Goal: Transaction & Acquisition: Purchase product/service

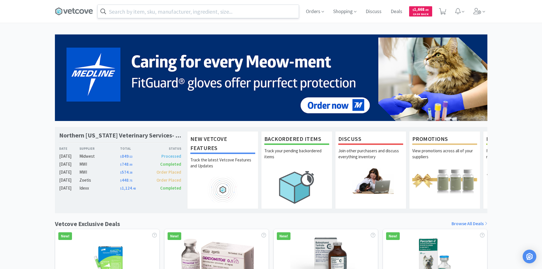
click at [249, 14] on input "text" at bounding box center [198, 11] width 201 height 13
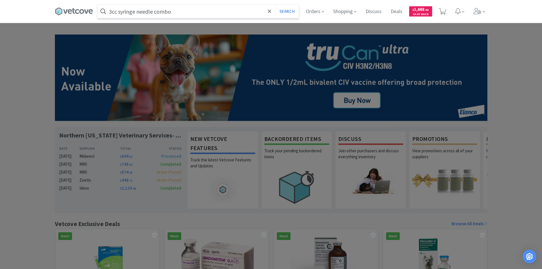
type input "3cc syringe needle combo"
click at [275, 5] on button "Search" at bounding box center [287, 11] width 24 height 13
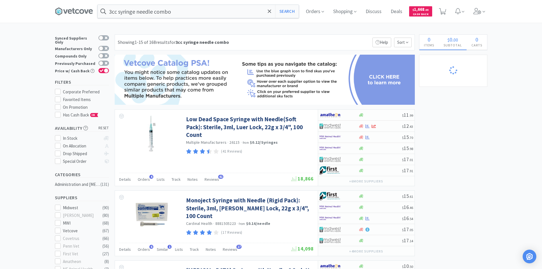
scroll to position [28, 0]
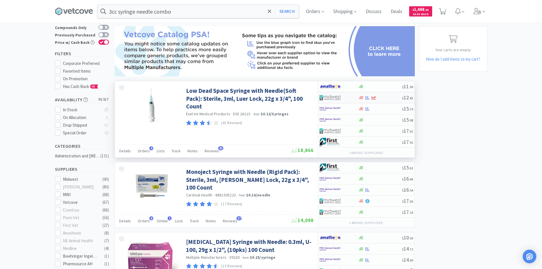
click at [342, 98] on div at bounding box center [334, 98] width 31 height 10
select select "1"
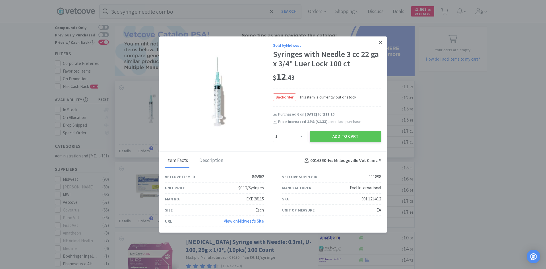
click at [380, 46] on link at bounding box center [381, 42] width 10 height 12
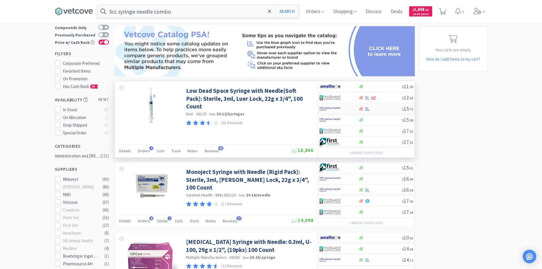
click at [385, 112] on div "$ 15 . 70" at bounding box center [366, 108] width 96 height 11
select select "1"
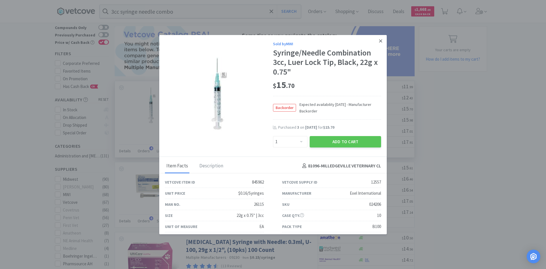
click at [379, 42] on icon at bounding box center [380, 40] width 3 height 5
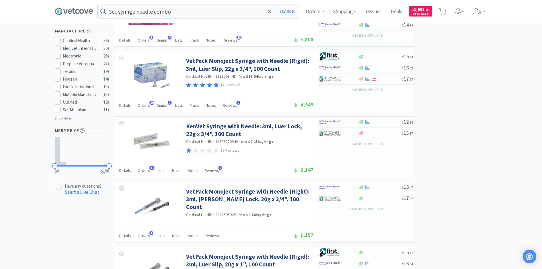
scroll to position [284, 0]
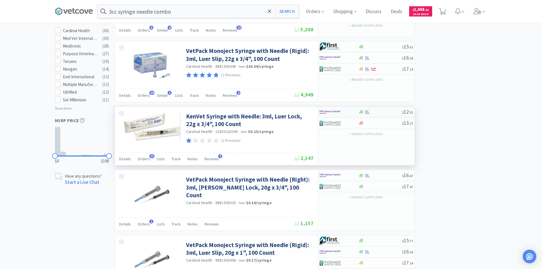
click at [380, 114] on div "$ 12 . 91" at bounding box center [366, 112] width 96 height 11
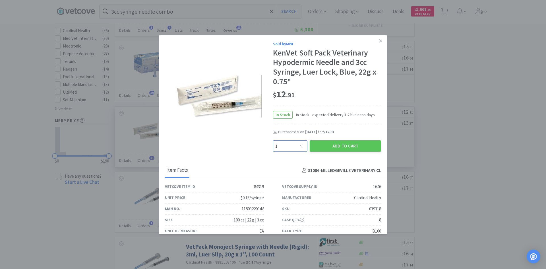
click at [295, 143] on select "Enter Quantity 1 2 3 4 5 6 7 8 9 10 11 12 13 14 15 16 17 18 19 20 Enter Quantity" at bounding box center [290, 145] width 34 height 11
select select "5"
click at [273, 140] on select "Enter Quantity 1 2 3 4 5 6 7 8 9 10 11 12 13 14 15 16 17 18 19 20 Enter Quantity" at bounding box center [290, 145] width 34 height 11
click at [344, 145] on button "Add to Cart" at bounding box center [345, 145] width 71 height 11
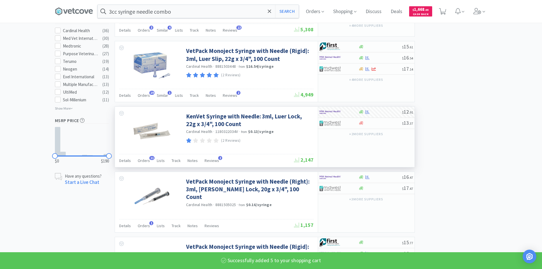
select select "5"
click at [230, 12] on input "3cc syringe needle combo" at bounding box center [198, 11] width 201 height 13
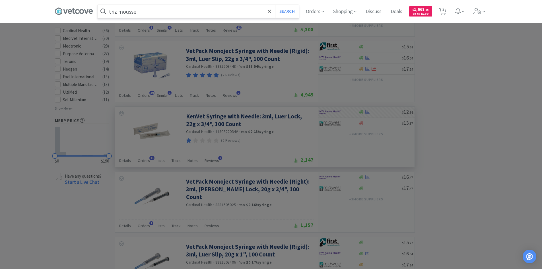
type input "triz mousse"
click at [275, 5] on button "Search" at bounding box center [287, 11] width 24 height 13
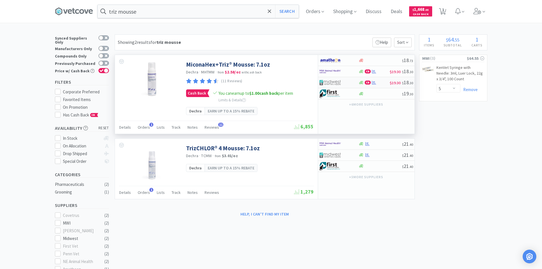
click at [349, 82] on div at bounding box center [334, 83] width 31 height 10
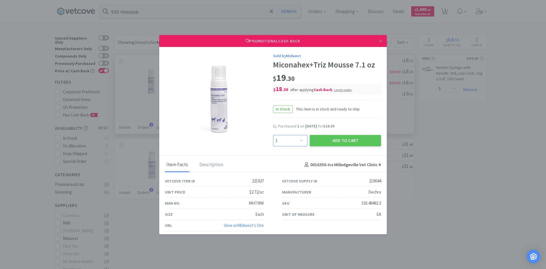
click at [301, 139] on select "Enter Quantity 1 2 3 4 5 6 7 8 9 10 11 12 13 14 15 16 17 18 19 20 Enter Quantity" at bounding box center [290, 140] width 34 height 11
select select "5"
click at [273, 135] on select "Enter Quantity 1 2 3 4 5 6 7 8 9 10 11 12 13 14 15 16 17 18 19 20 Enter Quantity" at bounding box center [290, 140] width 34 height 11
click at [332, 140] on button "Add to Cart" at bounding box center [345, 140] width 71 height 11
select select "5"
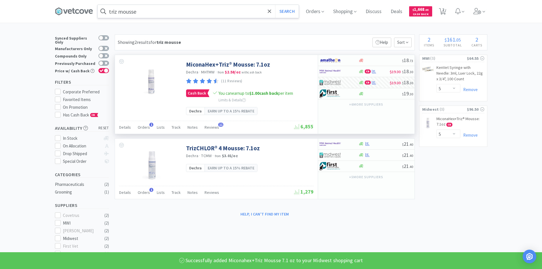
click at [172, 8] on input "triz mousse" at bounding box center [198, 11] width 201 height 13
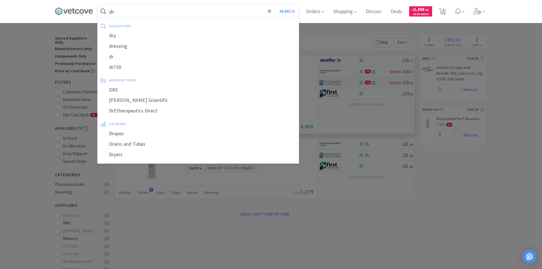
type input "d"
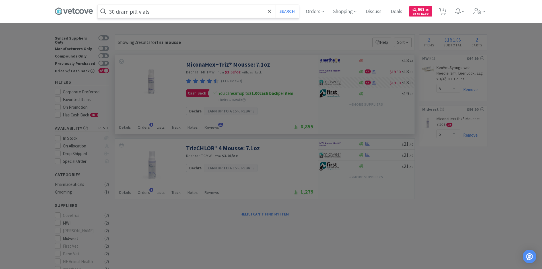
type input "30 dram pill vials"
click at [275, 5] on button "Search" at bounding box center [287, 11] width 24 height 13
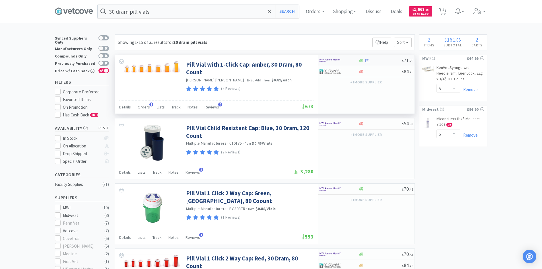
click at [343, 63] on div at bounding box center [334, 60] width 31 height 10
select select "1"
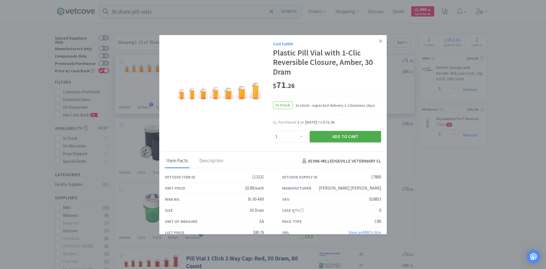
click at [335, 137] on button "Add to Cart" at bounding box center [345, 136] width 71 height 11
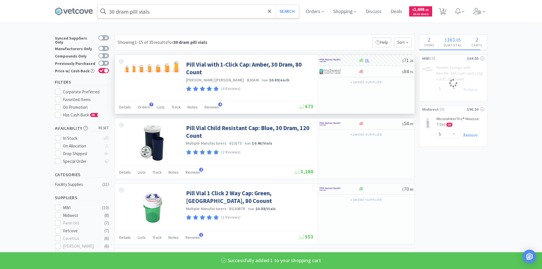
select select "1"
click at [185, 11] on input "30 dram pill vials" at bounding box center [198, 11] width 201 height 13
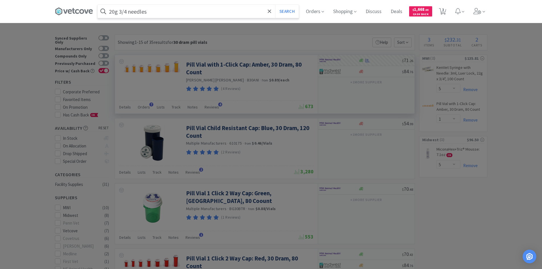
click at [275, 5] on button "Search" at bounding box center [287, 11] width 24 height 13
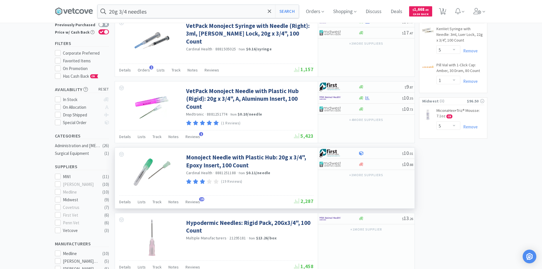
scroll to position [28, 0]
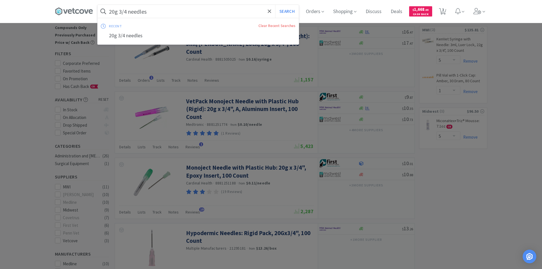
click at [158, 11] on input "20g 3/4 needles" at bounding box center [198, 11] width 201 height 13
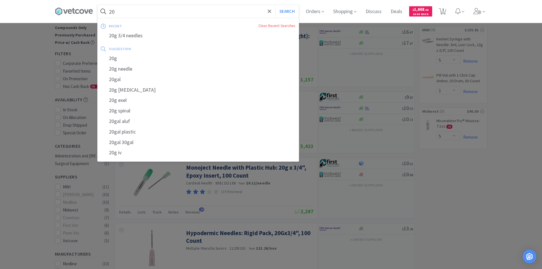
type input "2"
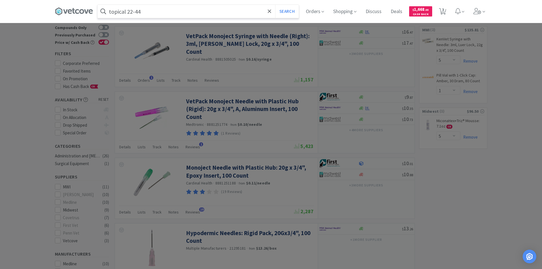
type input "topical 22-44"
click at [275, 5] on button "Search" at bounding box center [287, 11] width 24 height 13
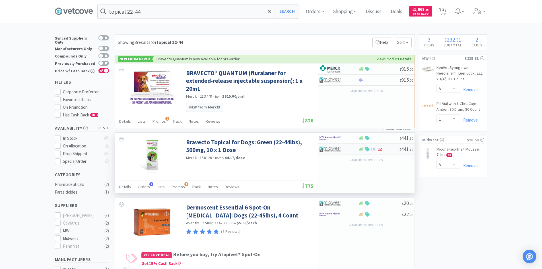
click at [389, 147] on div at bounding box center [378, 149] width 41 height 4
select select "1"
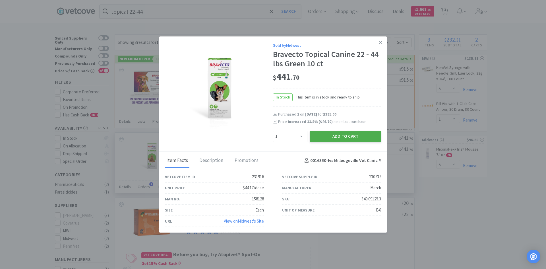
click at [342, 137] on button "Add to Cart" at bounding box center [345, 136] width 71 height 11
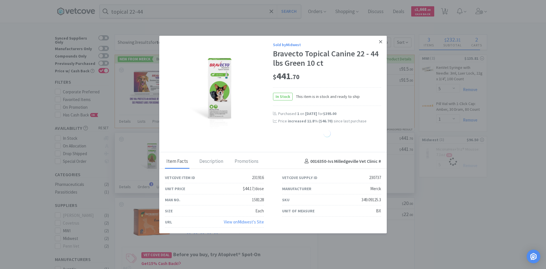
select select "1"
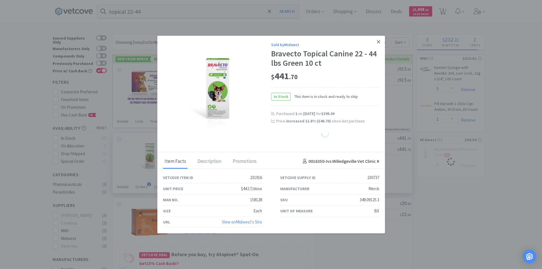
select select "5"
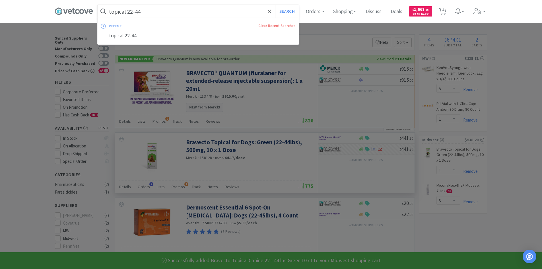
click at [172, 8] on input "topical 22-44" at bounding box center [198, 11] width 201 height 13
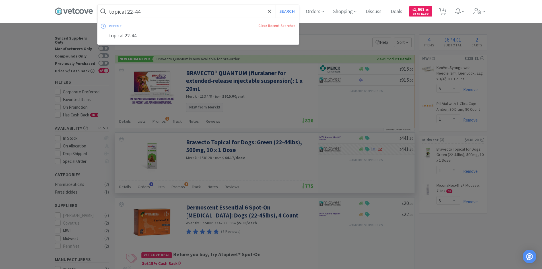
click at [130, 12] on input "topical 22-44" at bounding box center [198, 11] width 201 height 13
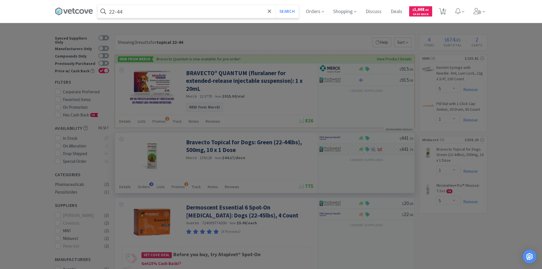
click at [129, 11] on input "22-44" at bounding box center [198, 11] width 201 height 13
type input "22-44 chews"
click at [275, 5] on button "Search" at bounding box center [287, 11] width 24 height 13
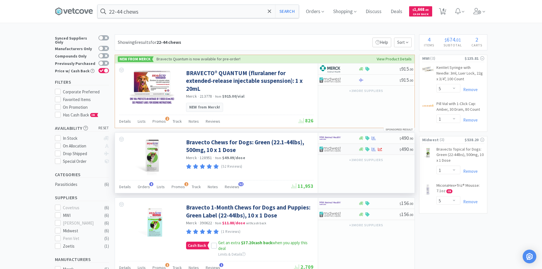
click at [349, 148] on div at bounding box center [334, 149] width 31 height 10
select select "1"
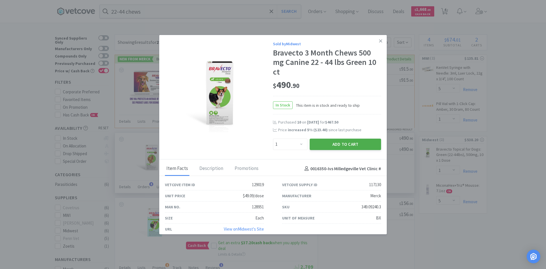
click at [341, 143] on button "Add to Cart" at bounding box center [345, 144] width 71 height 11
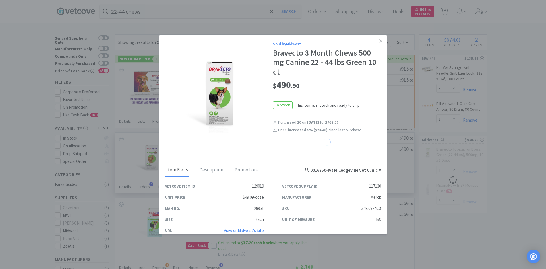
click at [376, 39] on link at bounding box center [381, 41] width 10 height 12
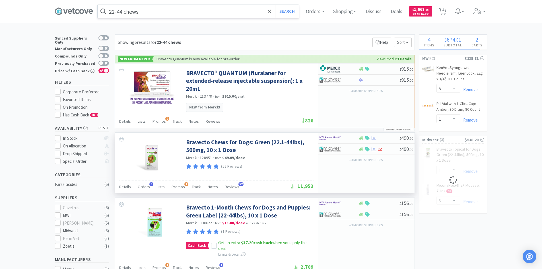
click at [177, 9] on input "22-44 chews" at bounding box center [198, 11] width 201 height 13
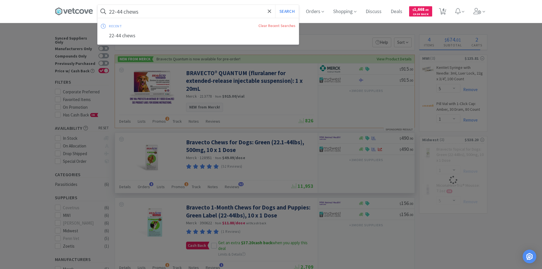
select select "1"
select select "5"
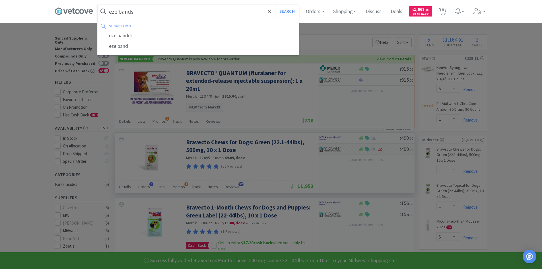
type input "eze bands"
click at [275, 5] on button "Search" at bounding box center [287, 11] width 24 height 13
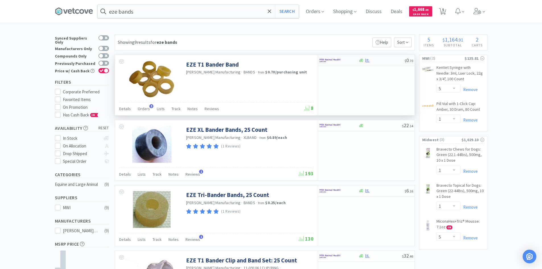
click at [351, 61] on div at bounding box center [338, 60] width 39 height 10
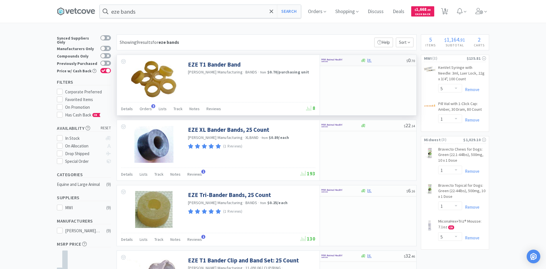
select select "1"
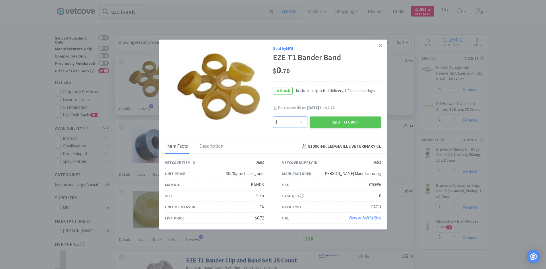
click at [295, 122] on select "Enter Quantity 1 2 3 4 5 6 7 8 9 10 11 12 13 14 15 16 17 18 19 20 Enter Quantity" at bounding box center [290, 121] width 34 height 11
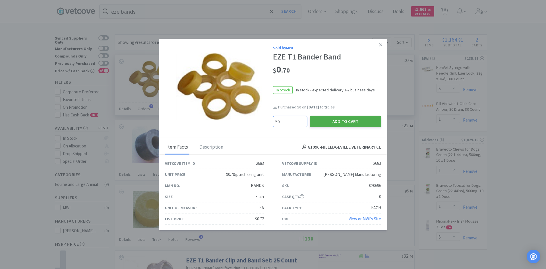
type input "50"
click at [338, 120] on button "Add to Cart" at bounding box center [345, 120] width 71 height 11
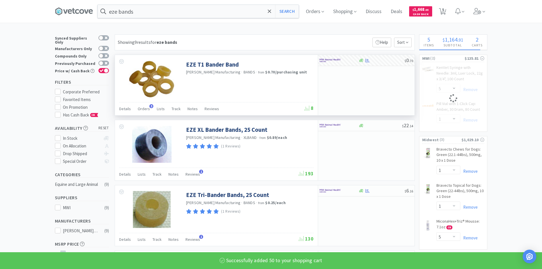
select select "5"
select select "50"
select select "1"
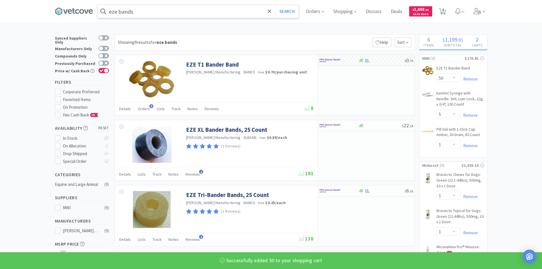
click at [160, 9] on input "eze bands" at bounding box center [198, 11] width 201 height 13
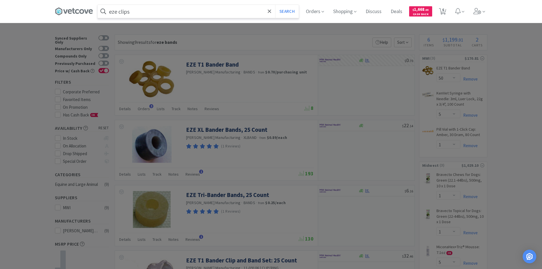
type input "eze clips"
click at [275, 5] on button "Search" at bounding box center [287, 11] width 24 height 13
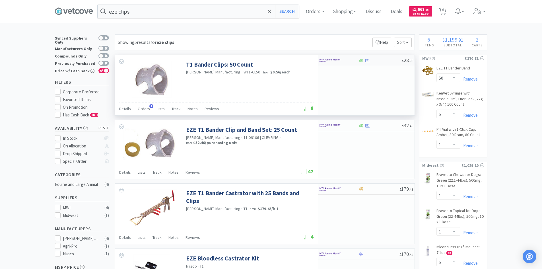
click at [354, 62] on div at bounding box center [338, 60] width 39 height 10
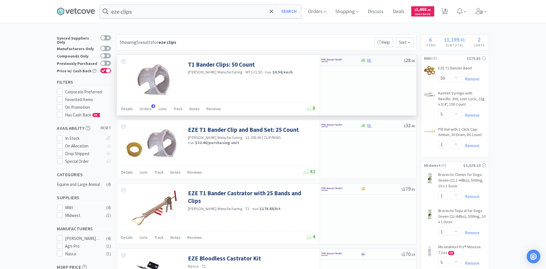
select select "1"
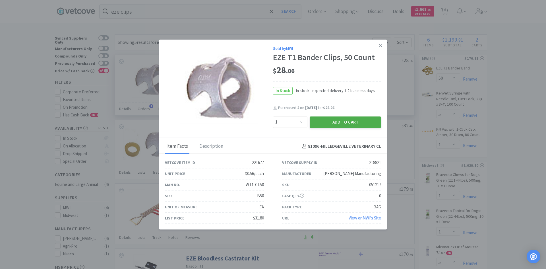
click at [334, 124] on button "Add to Cart" at bounding box center [345, 121] width 71 height 11
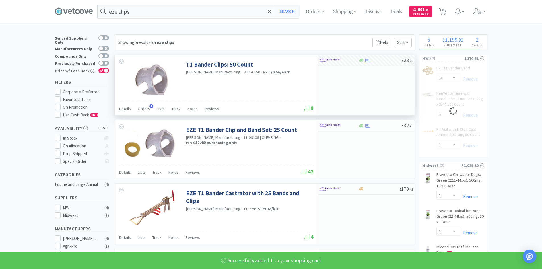
select select "1"
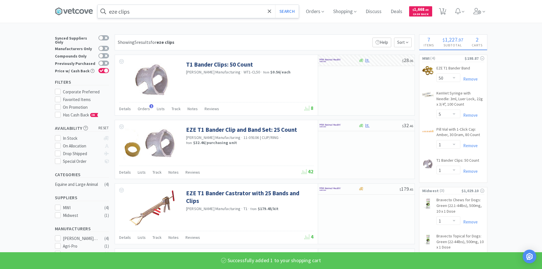
click at [195, 12] on input "eze clips" at bounding box center [198, 11] width 201 height 13
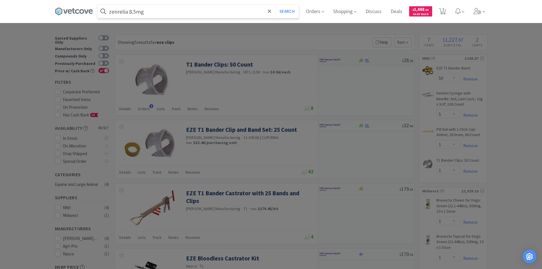
type input "zenrelia 8.5mg"
click at [275, 5] on button "Search" at bounding box center [287, 11] width 24 height 13
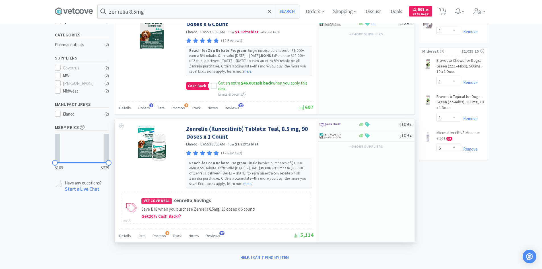
scroll to position [142, 0]
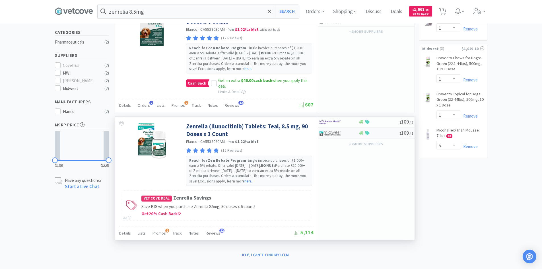
click at [344, 134] on div at bounding box center [334, 133] width 31 height 10
select select "1"
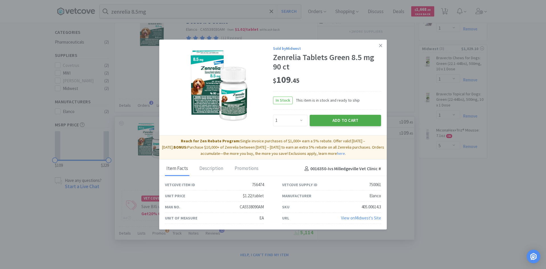
click at [336, 121] on button "Add to Cart" at bounding box center [345, 120] width 71 height 11
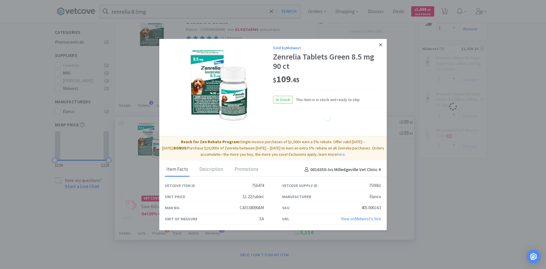
select select "1"
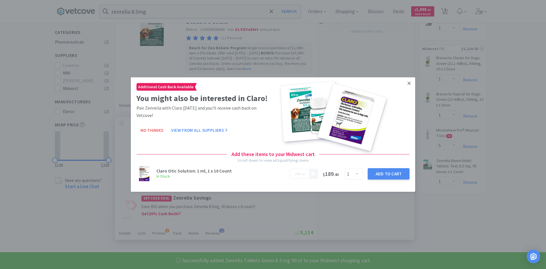
click at [407, 82] on link at bounding box center [409, 83] width 10 height 12
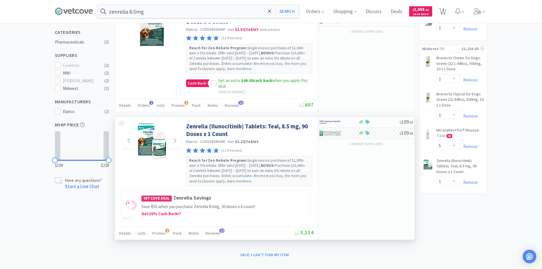
click at [156, 122] on img at bounding box center [151, 140] width 37 height 37
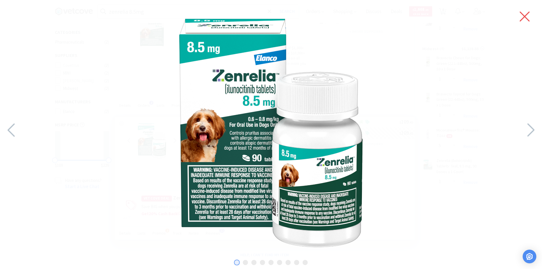
click at [524, 18] on icon at bounding box center [525, 17] width 12 height 16
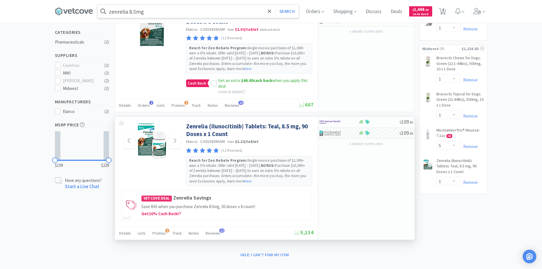
click at [160, 13] on input "zenrelia 8.5mg" at bounding box center [198, 11] width 201 height 13
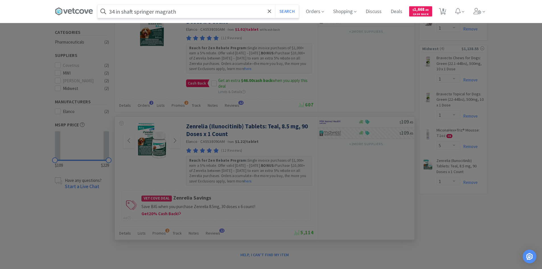
type input "34 in shaft springer magrath"
click at [275, 5] on button "Search" at bounding box center [287, 11] width 24 height 13
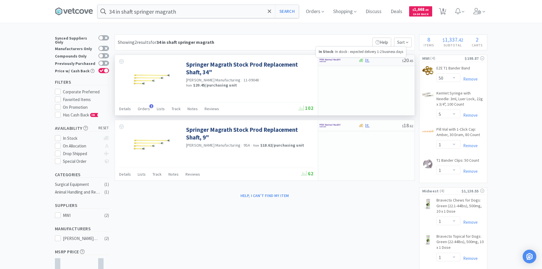
click at [361, 61] on icon at bounding box center [361, 60] width 4 height 3
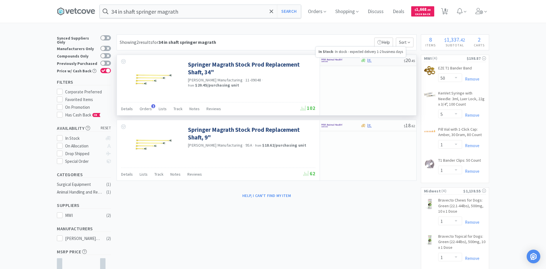
select select "1"
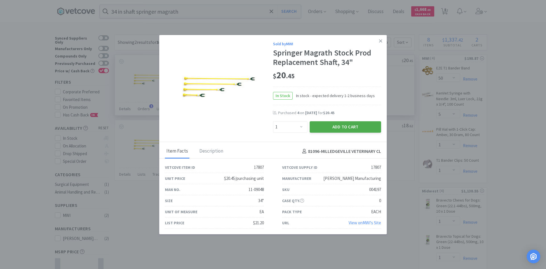
click at [342, 128] on button "Add to Cart" at bounding box center [345, 126] width 71 height 11
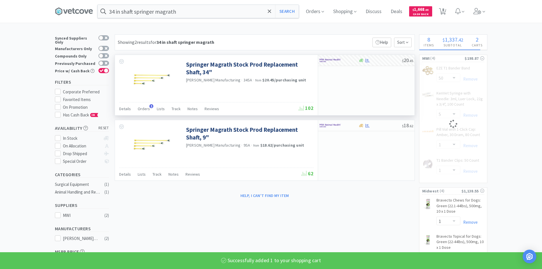
click at [375, 41] on icon at bounding box center [377, 42] width 4 height 4
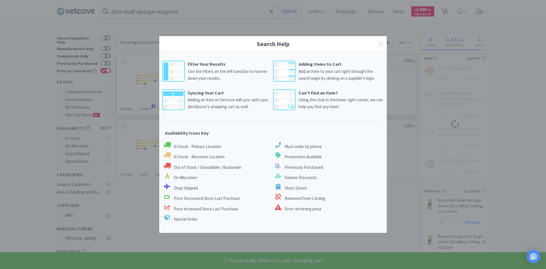
select select "1"
click at [381, 44] on icon at bounding box center [380, 43] width 5 height 5
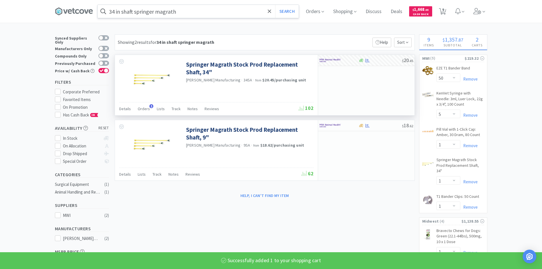
click at [218, 16] on input "34 in shaft springer magrath" at bounding box center [198, 11] width 201 height 13
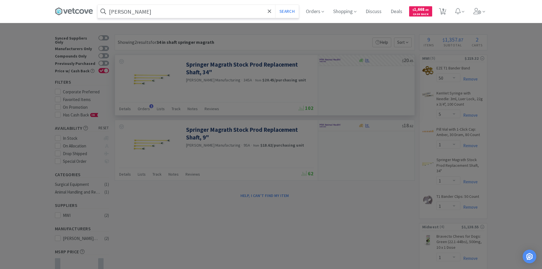
type input "[PERSON_NAME]"
click at [275, 5] on button "Search" at bounding box center [287, 11] width 24 height 13
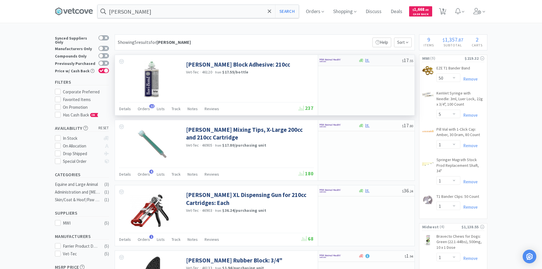
click at [352, 60] on div at bounding box center [338, 60] width 39 height 10
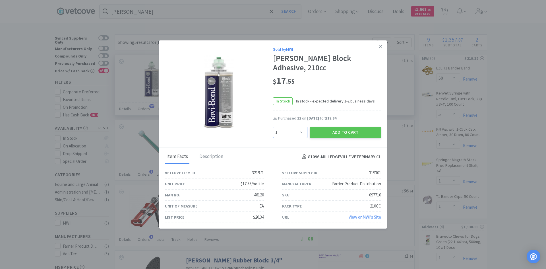
click at [298, 133] on select "Enter Quantity 1 2 3 4 5 6 7 8 9 10 11 12 13 14 15 16 17 18 19 20 Enter Quantity" at bounding box center [290, 132] width 34 height 11
click at [335, 119] on div "Purchased 12 on [DATE] for $17.94" at bounding box center [329, 118] width 103 height 6
click at [282, 131] on select "Enter Quantity 1 2 3 4 5 6 7 8 9 10 11 12 13 14 15 16 17 18 19 20 Enter Quantity" at bounding box center [290, 132] width 34 height 11
select select "12"
click at [273, 127] on select "Enter Quantity 1 2 3 4 5 6 7 8 9 10 11 12 13 14 15 16 17 18 19 20 Enter Quantity" at bounding box center [290, 132] width 34 height 11
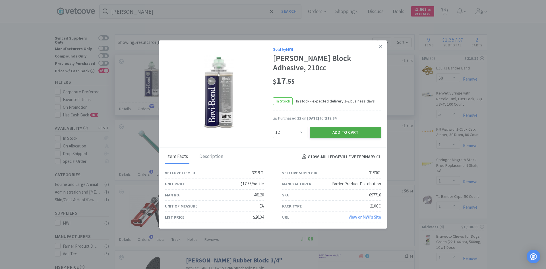
click at [332, 131] on button "Add to Cart" at bounding box center [345, 132] width 71 height 11
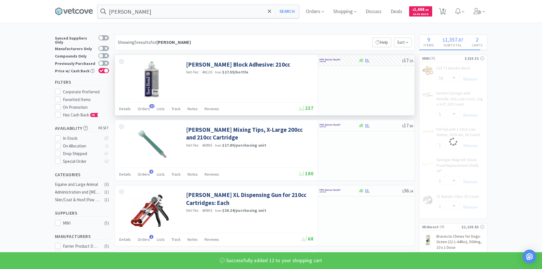
select select "12"
select select "5"
select select "50"
select select "1"
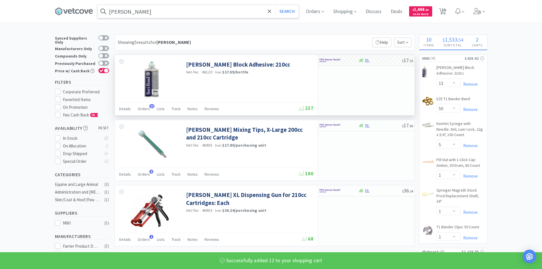
click at [205, 13] on input "[PERSON_NAME]" at bounding box center [198, 11] width 201 height 13
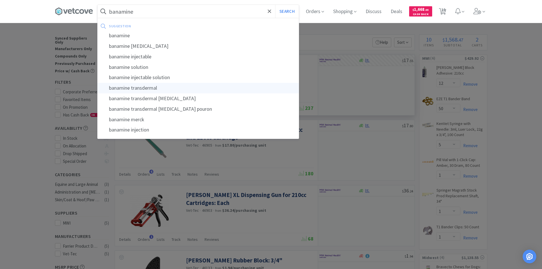
click at [154, 88] on div "banamine transdermal" at bounding box center [198, 88] width 201 height 11
type input "banamine transdermal"
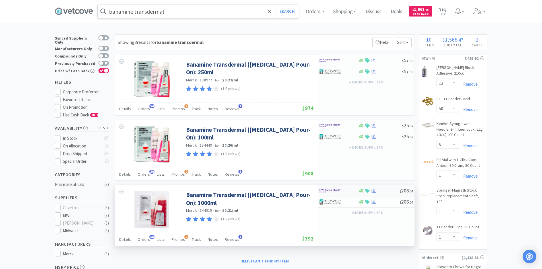
click at [347, 192] on div at bounding box center [334, 191] width 31 height 10
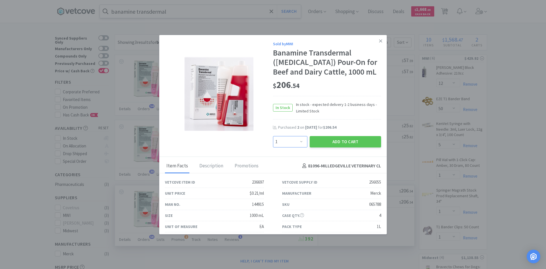
click at [300, 144] on select "Enter Quantity 1 2 3 4 5 6 7 8 9 10 11 12 13 14 15 16 17 18 19 20 Enter Quantity" at bounding box center [290, 141] width 34 height 11
click at [273, 136] on select "Enter Quantity 1 2 3 4 5 6 7 8 9 10 11 12 13 14 15 16 17 18 19 20 Enter Quantity" at bounding box center [290, 141] width 34 height 11
click at [289, 139] on select "Enter Quantity 1 2 3 4 5 6 7 8 9 10 11 12 13 14 15 16 17 18 19 20 Enter Quantity" at bounding box center [290, 141] width 34 height 11
select select "2"
click at [273, 136] on select "Enter Quantity 1 2 3 4 5 6 7 8 9 10 11 12 13 14 15 16 17 18 19 20 Enter Quantity" at bounding box center [290, 141] width 34 height 11
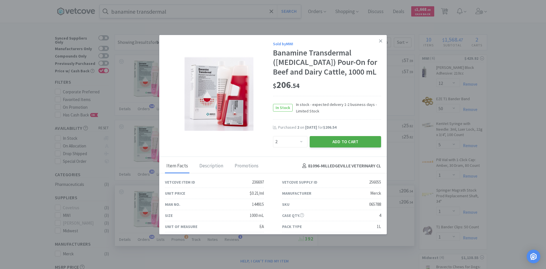
click at [339, 144] on button "Add to Cart" at bounding box center [345, 141] width 71 height 11
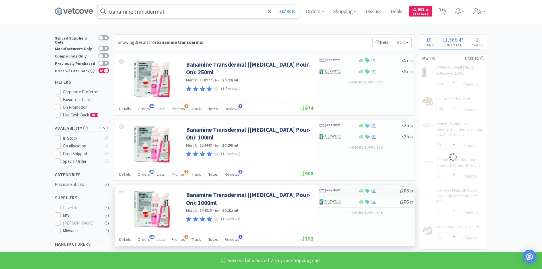
select select "2"
select select "12"
select select "5"
select select "50"
select select "1"
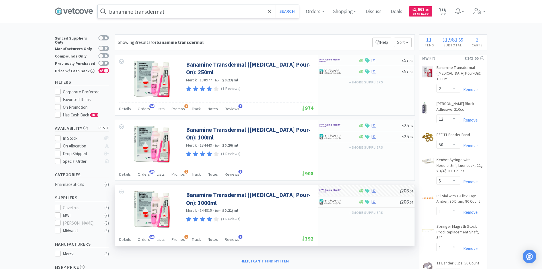
click at [180, 11] on input "banamine transdermal" at bounding box center [198, 11] width 201 height 13
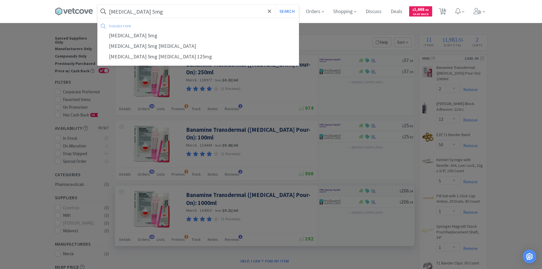
type input "[MEDICAL_DATA] 5mg"
click at [275, 5] on button "Search" at bounding box center [287, 11] width 24 height 13
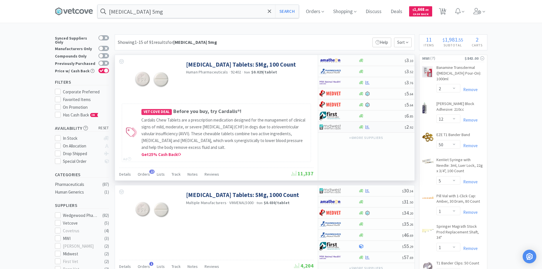
click at [349, 127] on div at bounding box center [334, 127] width 31 height 10
select select "1"
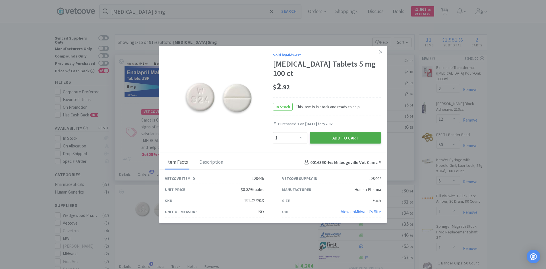
click at [345, 134] on button "Add to Cart" at bounding box center [345, 137] width 71 height 11
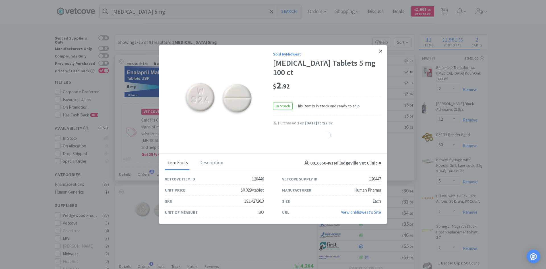
select select "1"
select select "5"
select select "1"
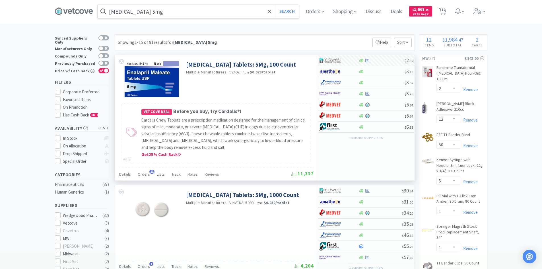
click at [214, 11] on input "[MEDICAL_DATA] 5mg" at bounding box center [198, 11] width 201 height 13
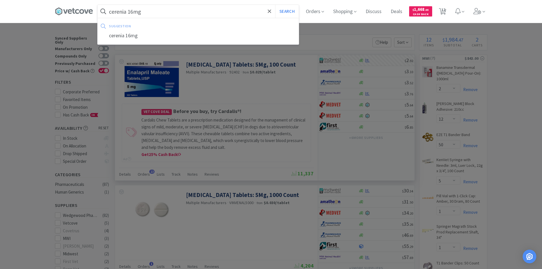
type input "cerenia 16mg"
click at [275, 5] on button "Search" at bounding box center [287, 11] width 24 height 13
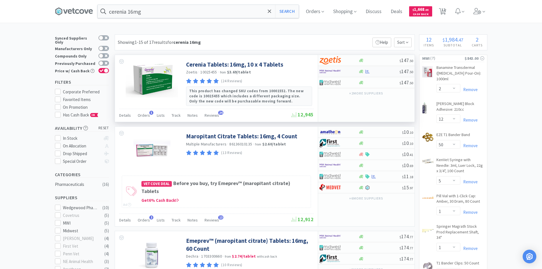
click at [350, 73] on div at bounding box center [334, 72] width 31 height 10
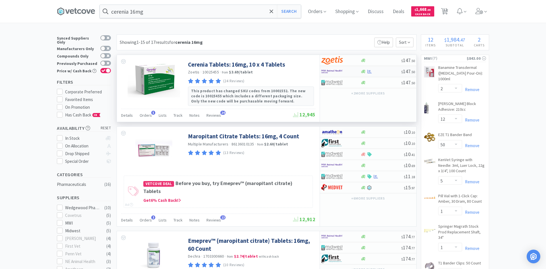
select select "1"
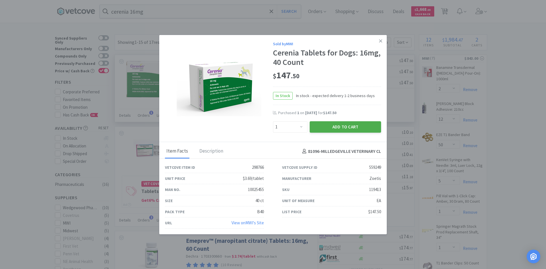
click at [328, 128] on button "Add to Cart" at bounding box center [345, 126] width 71 height 11
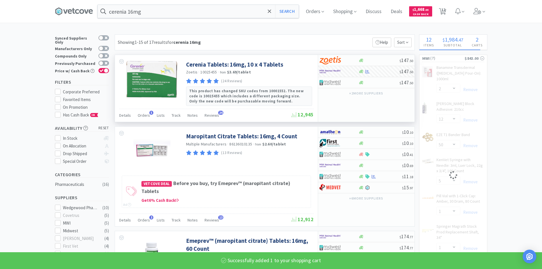
select select "1"
select select "5"
select select "50"
select select "1"
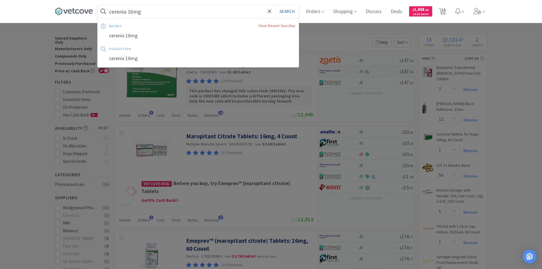
click at [215, 10] on input "cerenia 16mg" at bounding box center [198, 11] width 201 height 13
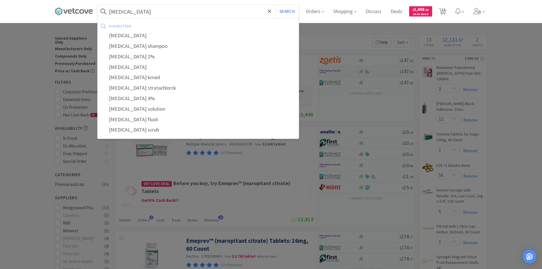
type input "[MEDICAL_DATA]"
click at [275, 5] on button "Search" at bounding box center [287, 11] width 24 height 13
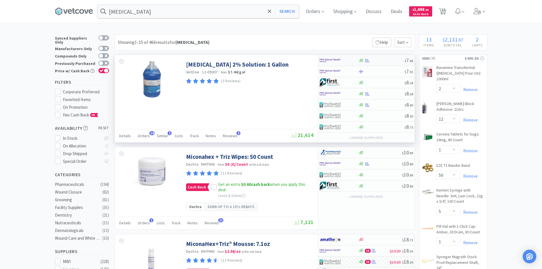
click at [350, 60] on div at bounding box center [334, 60] width 31 height 10
select select "1"
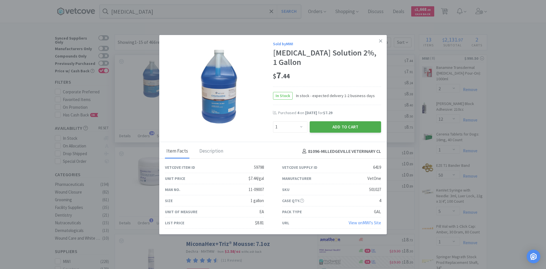
click at [333, 128] on button "Add to Cart" at bounding box center [345, 126] width 71 height 11
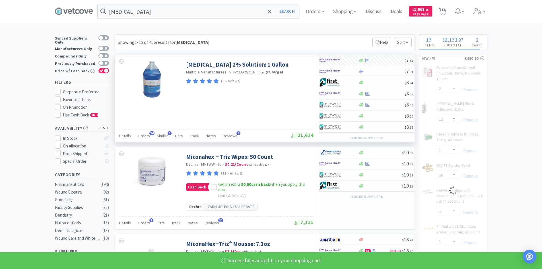
select select "1"
select select "5"
select select "50"
select select "1"
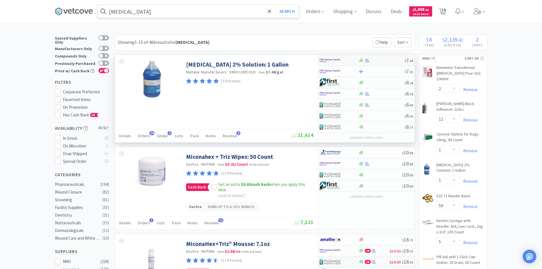
click at [169, 9] on input "[MEDICAL_DATA]" at bounding box center [198, 11] width 201 height 13
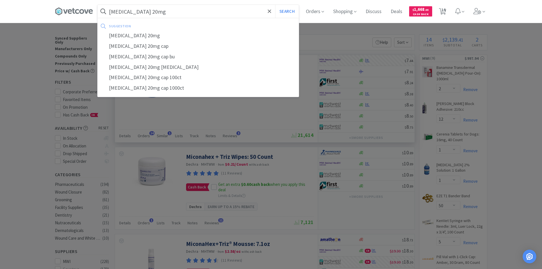
type input "[MEDICAL_DATA] 20mg"
click at [275, 5] on button "Search" at bounding box center [287, 11] width 24 height 13
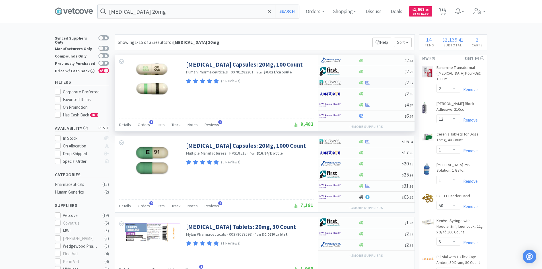
click at [348, 83] on div at bounding box center [334, 83] width 31 height 10
select select "1"
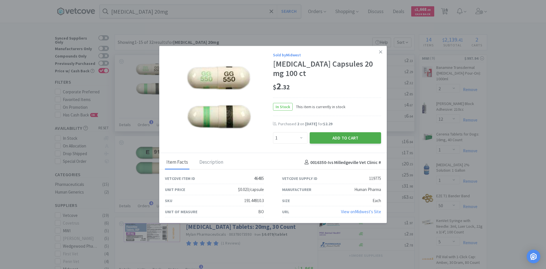
click at [339, 138] on button "Add to Cart" at bounding box center [345, 137] width 71 height 11
select select "1"
select select "5"
select select "1"
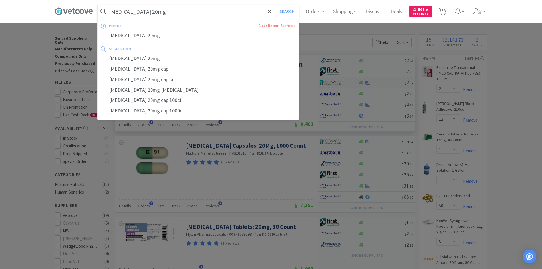
click at [176, 9] on input "[MEDICAL_DATA] 20mg" at bounding box center [198, 11] width 201 height 13
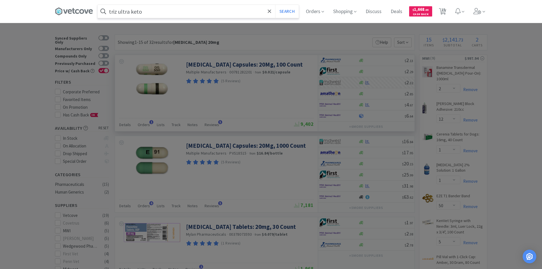
type input "triz ultra keto"
click at [275, 5] on button "Search" at bounding box center [287, 11] width 24 height 13
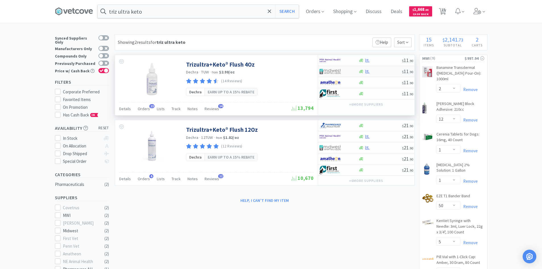
click at [347, 71] on div at bounding box center [334, 72] width 31 height 10
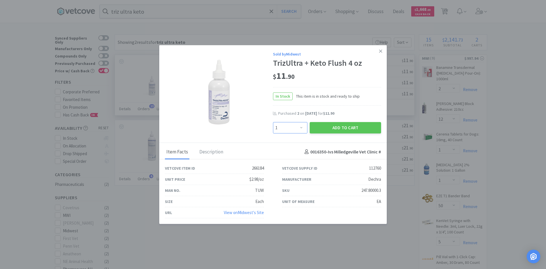
click at [292, 128] on select "Enter Quantity 1 2 3 4 5 6 7 8 9 10 11 12 13 14 15 16 17 18 19 20 Enter Quantity" at bounding box center [290, 127] width 34 height 11
select select "5"
click at [273, 122] on select "Enter Quantity 1 2 3 4 5 6 7 8 9 10 11 12 13 14 15 16 17 18 19 20 Enter Quantity" at bounding box center [290, 127] width 34 height 11
click at [332, 128] on button "Add to Cart" at bounding box center [345, 127] width 71 height 11
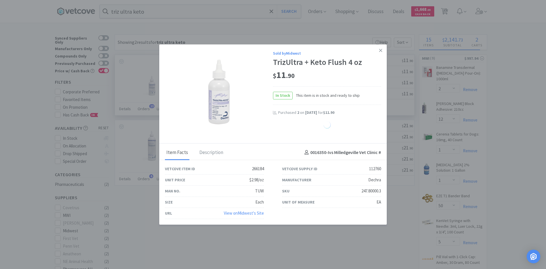
select select "5"
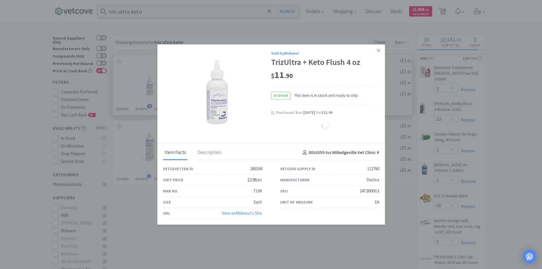
select select "1"
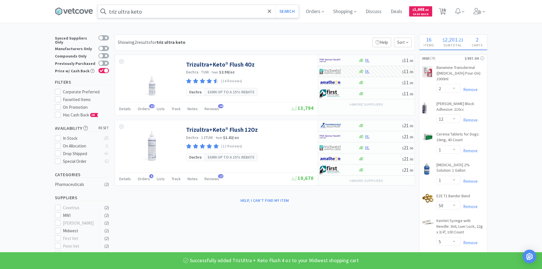
click at [158, 12] on input "triz ultra keto" at bounding box center [198, 11] width 201 height 13
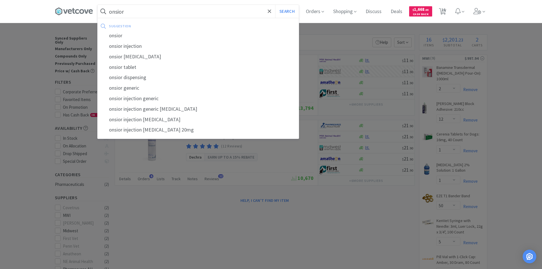
type input "onsior"
click at [275, 5] on button "Search" at bounding box center [287, 11] width 24 height 13
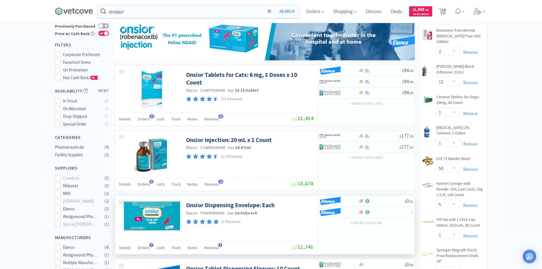
scroll to position [28, 0]
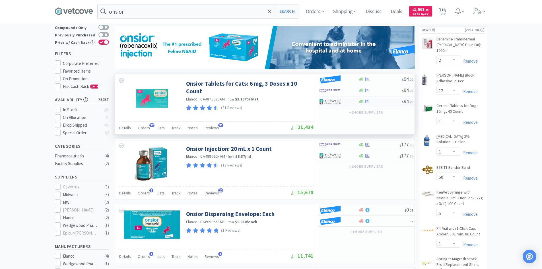
click at [346, 104] on div at bounding box center [334, 102] width 31 height 10
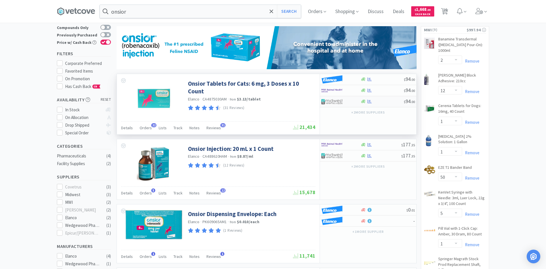
select select "1"
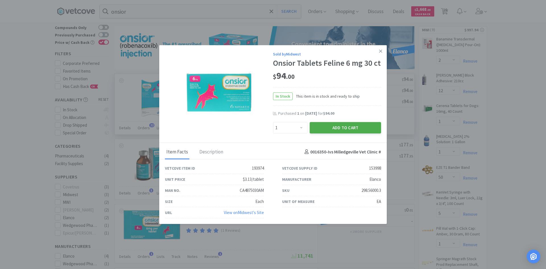
click at [326, 129] on button "Add to Cart" at bounding box center [345, 127] width 71 height 11
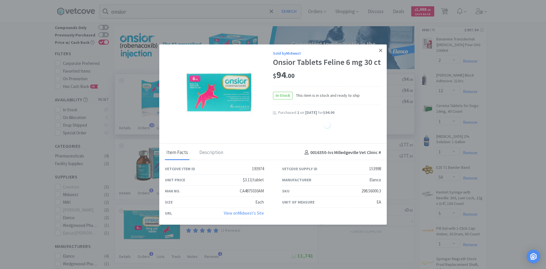
select select "1"
select select "5"
select select "1"
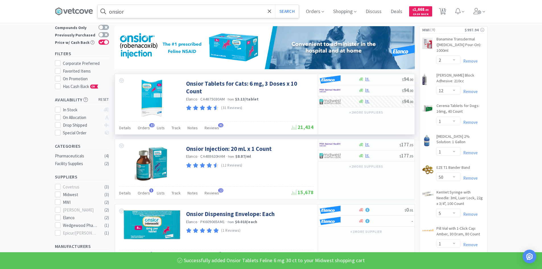
click at [165, 13] on input "onsior" at bounding box center [198, 11] width 201 height 13
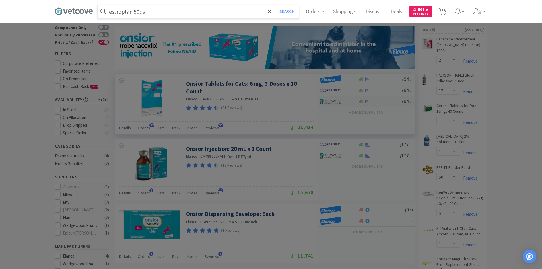
type input "estroplan 50ds"
click at [275, 5] on button "Search" at bounding box center [287, 11] width 24 height 13
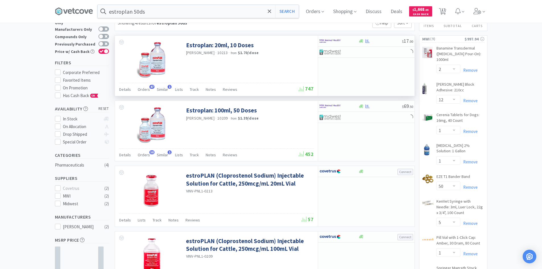
scroll to position [28, 0]
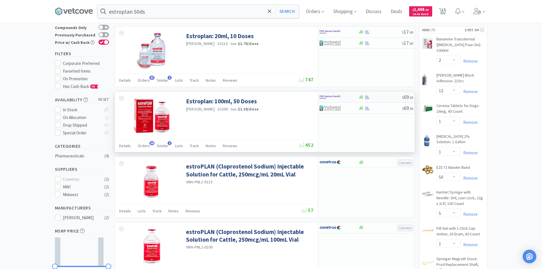
click at [346, 98] on div at bounding box center [334, 97] width 31 height 10
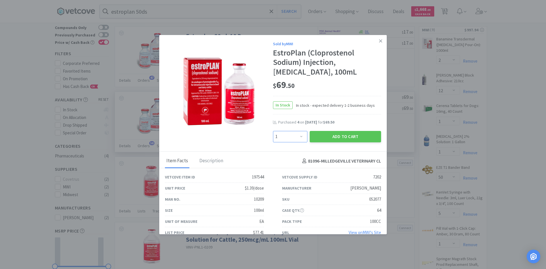
click at [281, 142] on select "Enter Quantity 1 2 3 4 5 6 7 8 9 10 11 12 13 14 15 16 17 18 19 20 Enter Quantity" at bounding box center [290, 136] width 34 height 11
select select "4"
click at [273, 140] on select "Enter Quantity 1 2 3 4 5 6 7 8 9 10 11 12 13 14 15 16 17 18 19 20 Enter Quantity" at bounding box center [290, 136] width 34 height 11
click at [316, 142] on button "Add to Cart" at bounding box center [345, 136] width 71 height 11
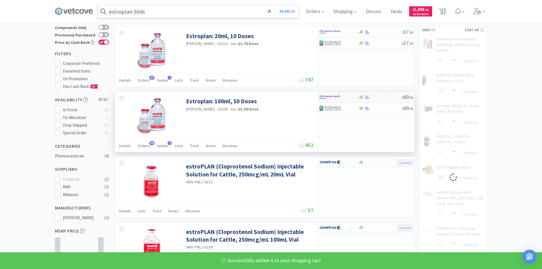
click at [192, 11] on input "estroplan 50ds" at bounding box center [198, 11] width 201 height 13
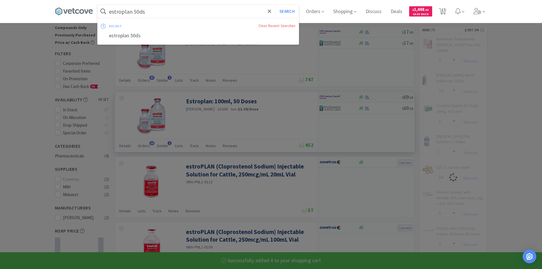
select select "4"
select select "5"
select select "1"
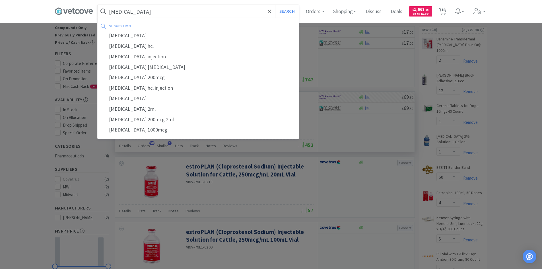
type input "[MEDICAL_DATA]"
click at [275, 5] on button "Search" at bounding box center [287, 11] width 24 height 13
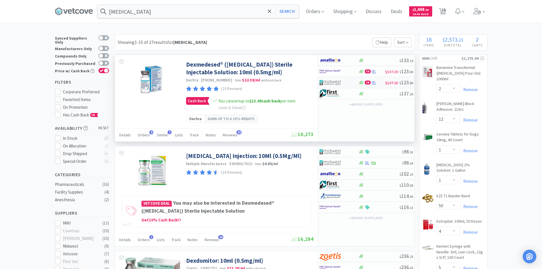
click at [347, 81] on div at bounding box center [334, 83] width 31 height 10
select select "1"
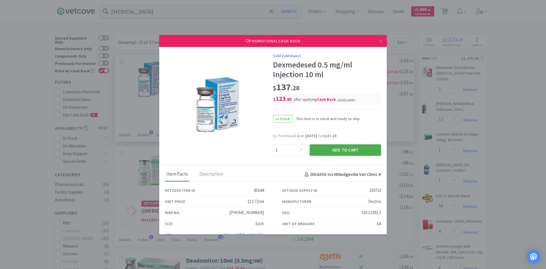
click at [332, 151] on button "Add to Cart" at bounding box center [345, 149] width 71 height 11
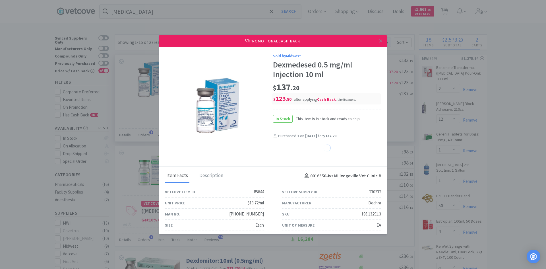
select select "1"
select select "5"
select select "1"
select select "5"
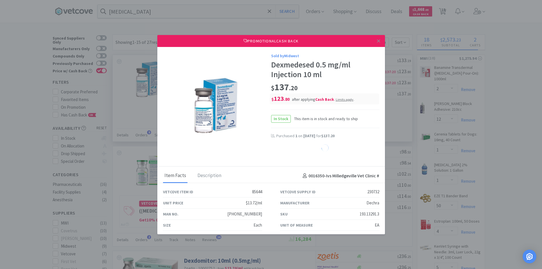
select select "1"
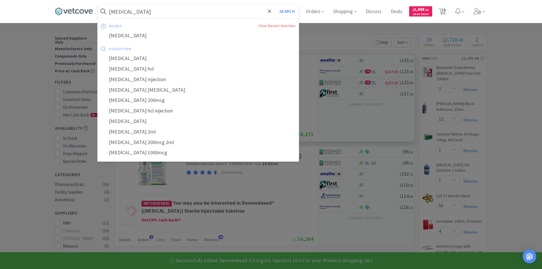
click at [184, 5] on input "[MEDICAL_DATA]" at bounding box center [198, 11] width 201 height 13
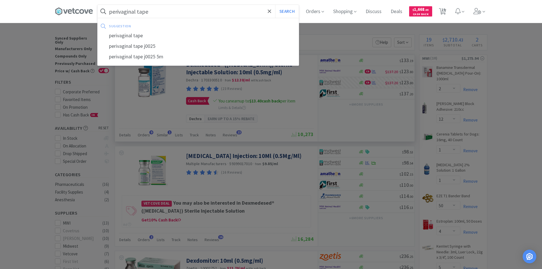
type input "perivaginal tape"
click at [275, 5] on button "Search" at bounding box center [287, 11] width 24 height 13
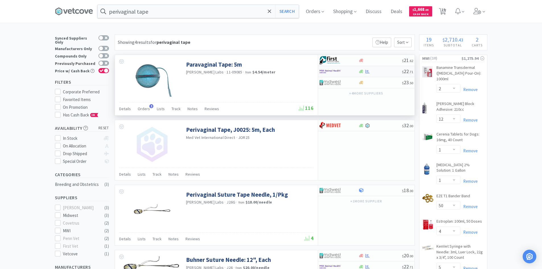
click at [349, 71] on div at bounding box center [334, 72] width 31 height 10
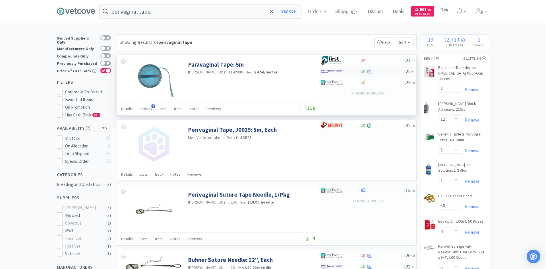
select select "1"
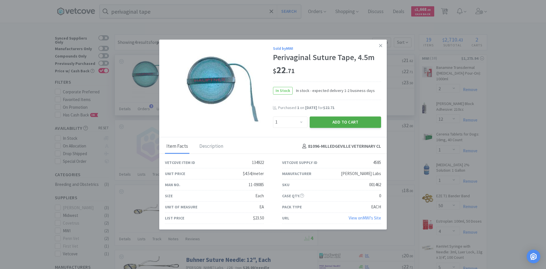
click at [327, 120] on button "Add to Cart" at bounding box center [345, 121] width 71 height 11
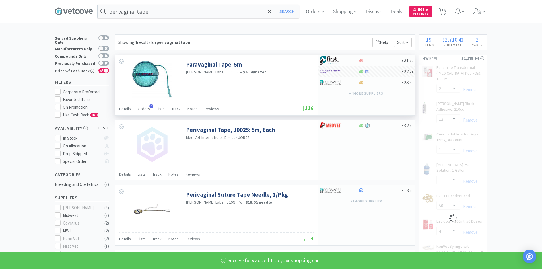
select select "1"
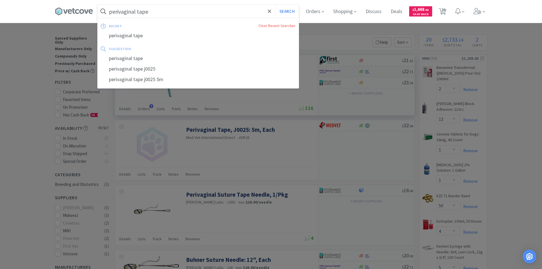
click at [203, 9] on input "perivaginal tape" at bounding box center [198, 11] width 201 height 13
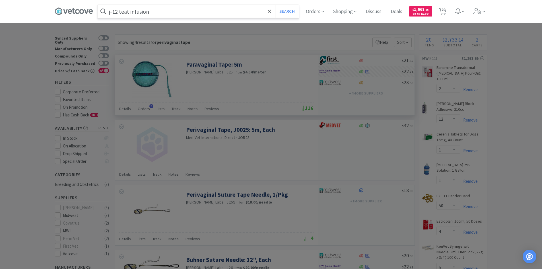
type input "j-12 teat infusion"
click at [275, 5] on button "Search" at bounding box center [287, 11] width 24 height 13
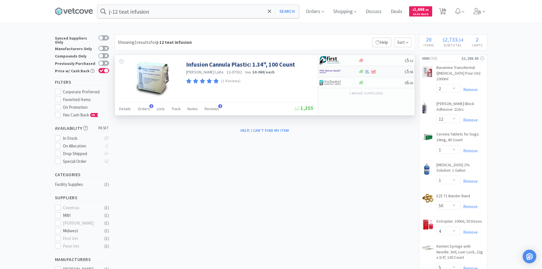
click at [345, 73] on div at bounding box center [334, 72] width 31 height 10
select select "3"
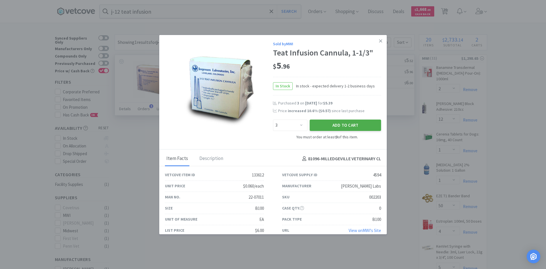
click at [327, 127] on button "Add to Cart" at bounding box center [345, 124] width 71 height 11
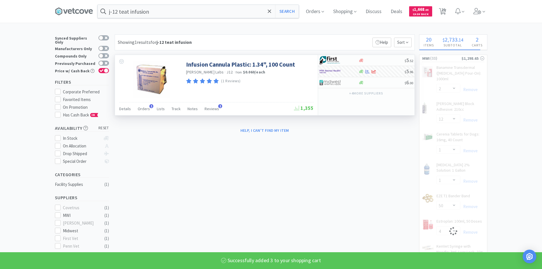
select select "3"
select select "5"
select select "1"
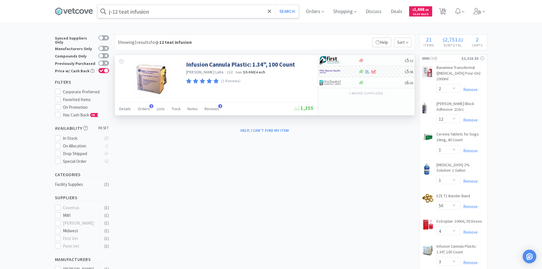
click at [162, 15] on input "j-12 teat infusion" at bounding box center [198, 11] width 201 height 13
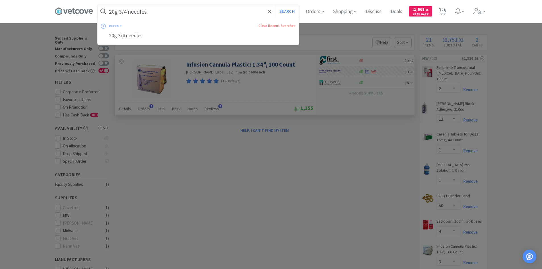
click at [275, 5] on button "Search" at bounding box center [287, 11] width 24 height 13
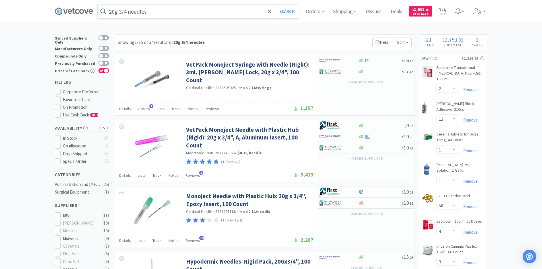
click at [177, 10] on input "20g 3/4 needles" at bounding box center [198, 11] width 201 height 13
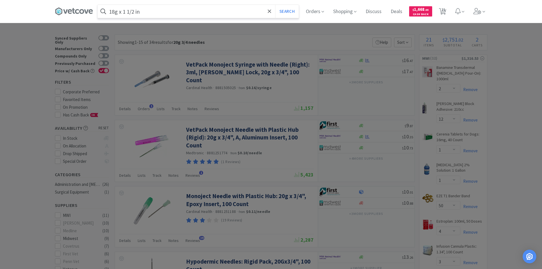
type input "18g x 1 1/2 in"
click at [275, 5] on button "Search" at bounding box center [287, 11] width 24 height 13
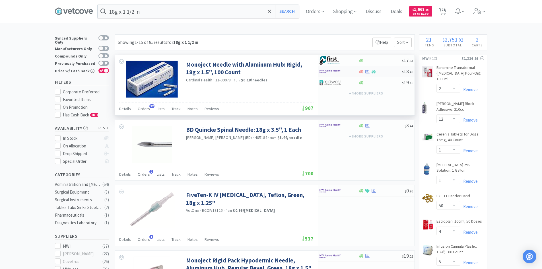
click at [350, 71] on div at bounding box center [334, 72] width 31 height 10
select select "1"
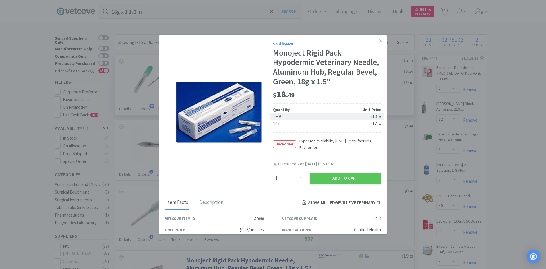
click at [379, 41] on icon at bounding box center [380, 40] width 3 height 3
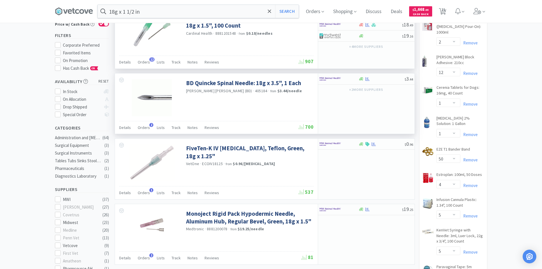
scroll to position [57, 0]
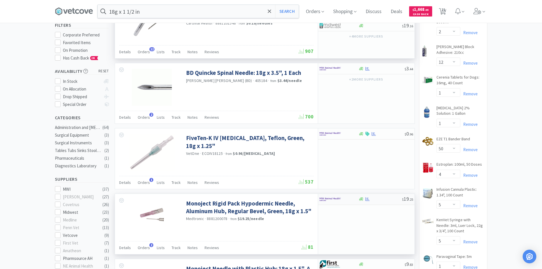
click at [348, 199] on div at bounding box center [334, 199] width 31 height 10
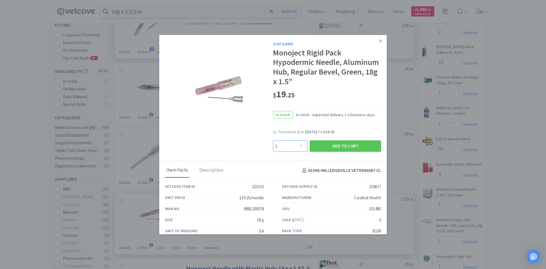
click at [279, 146] on select "Enter Quantity 1 2 3 4 5 6 7 8 9 10 11 12 13 14 15 16 17 18 19 20 Enter Quantity" at bounding box center [290, 145] width 34 height 11
select select "2"
click at [273, 140] on select "Enter Quantity 1 2 3 4 5 6 7 8 9 10 11 12 13 14 15 16 17 18 19 20 Enter Quantity" at bounding box center [290, 145] width 34 height 11
click at [343, 146] on button "Add to Cart" at bounding box center [345, 145] width 71 height 11
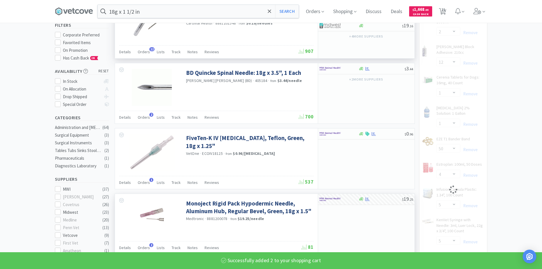
select select "2"
select select "1"
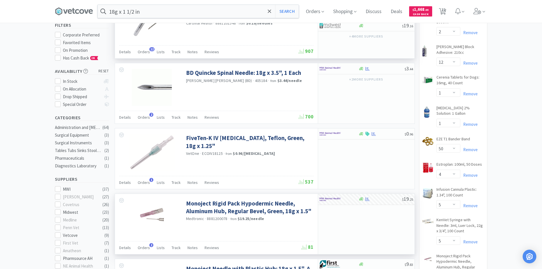
click at [445, 11] on span "22" at bounding box center [443, 9] width 4 height 23
select select "2"
select select "12"
select select "1"
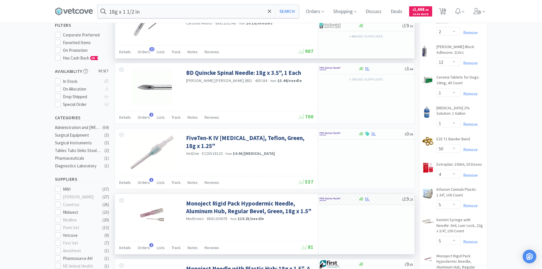
select select "50"
select select "4"
select select "3"
select select "5"
select select "2"
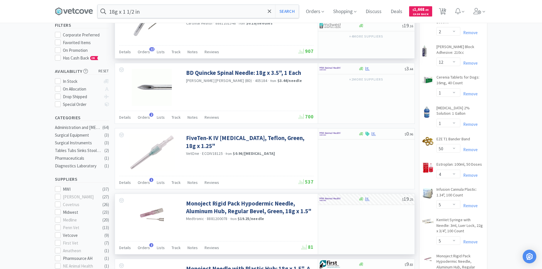
select select "1"
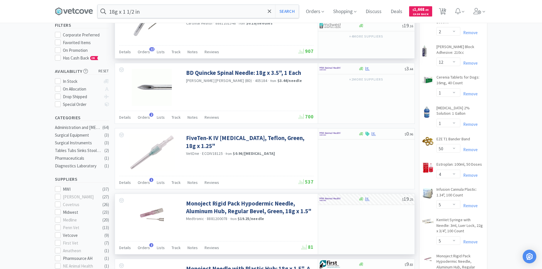
select select "1"
select select "5"
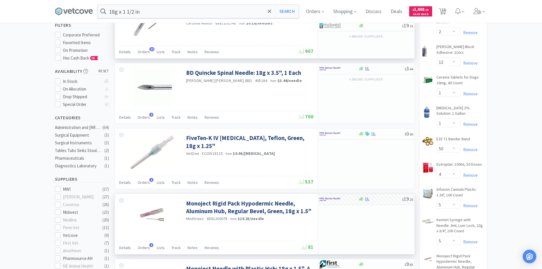
select select "1"
select select "5"
select select "1"
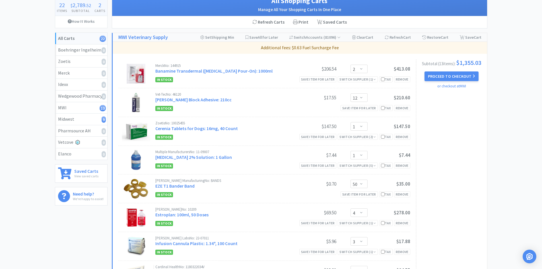
scroll to position [42, 0]
click at [447, 78] on button "Proceed to Checkout" at bounding box center [451, 77] width 54 height 10
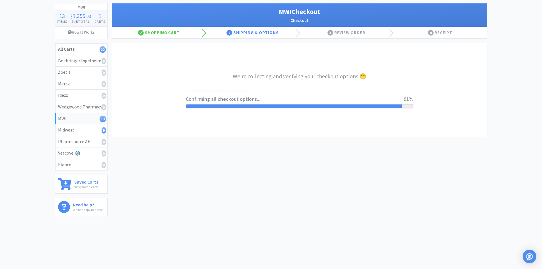
select select "STD_"
select select "FDX"
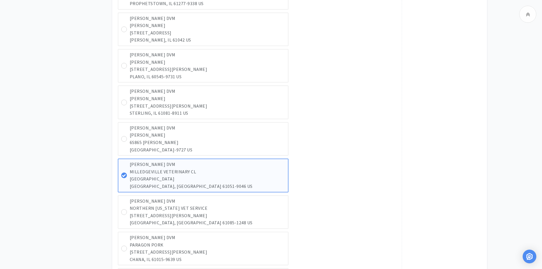
scroll to position [1792, 0]
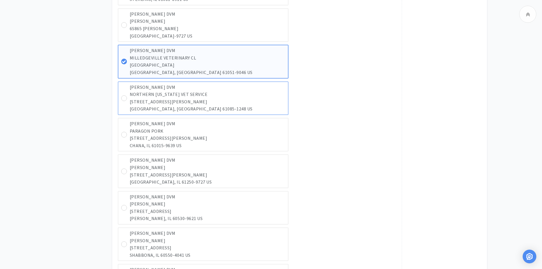
click at [130, 104] on p "[STREET_ADDRESS][PERSON_NAME]" at bounding box center [207, 101] width 155 height 7
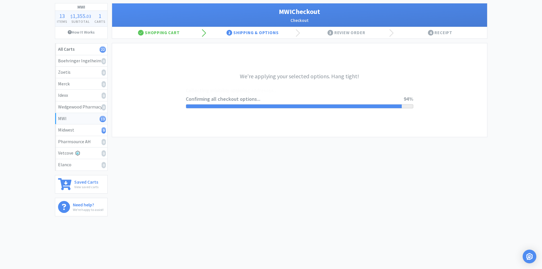
scroll to position [0, 0]
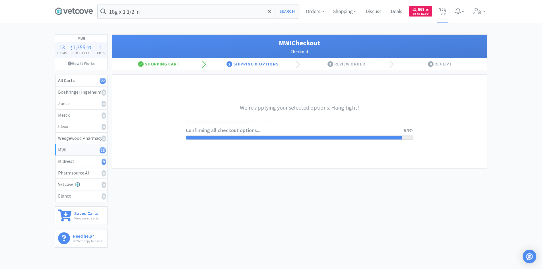
select select "STD_"
select select "SPS"
select select "RPS"
select select "SPS"
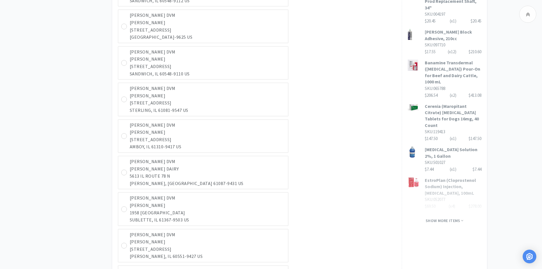
scroll to position [313, 0]
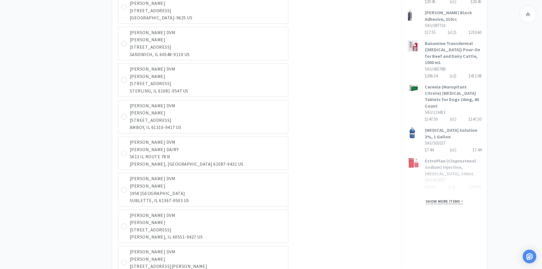
click at [442, 199] on span "Show more items" at bounding box center [445, 201] width 38 height 5
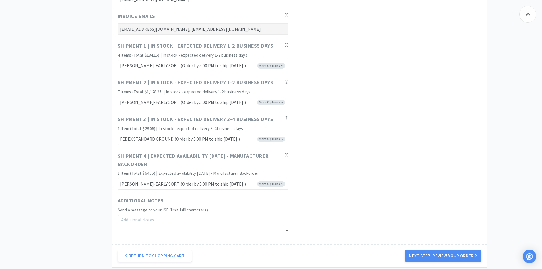
scroll to position [2874, 0]
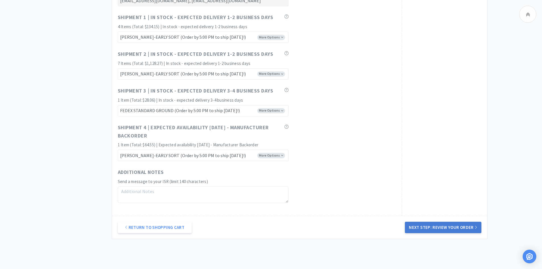
click at [456, 227] on button "Next Step: Review Your Order" at bounding box center [443, 227] width 76 height 11
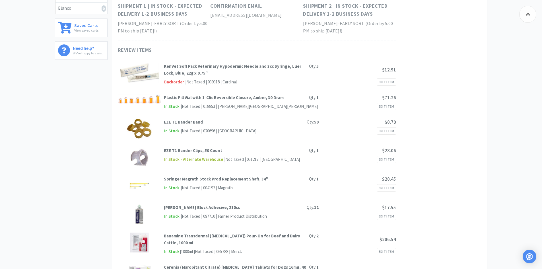
scroll to position [175, 0]
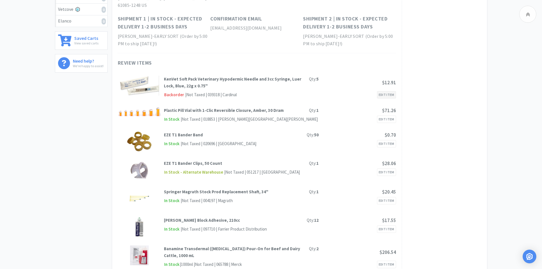
click at [393, 91] on link "Edit Item" at bounding box center [386, 94] width 19 height 7
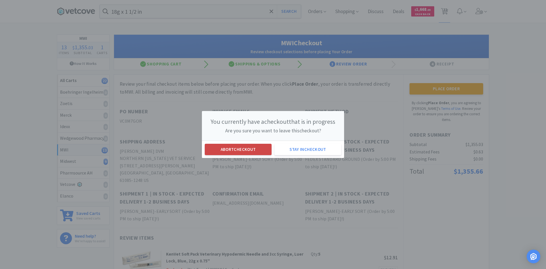
click at [239, 150] on button "Abort checkout" at bounding box center [238, 149] width 67 height 11
select select "2"
select select "12"
select select "1"
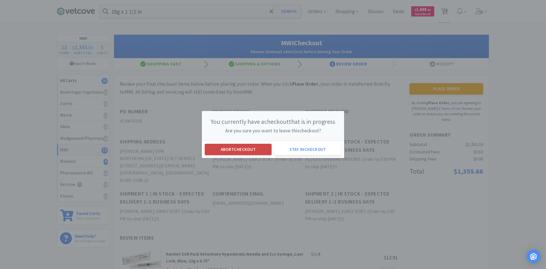
select select "50"
select select "4"
select select "3"
select select "5"
select select "2"
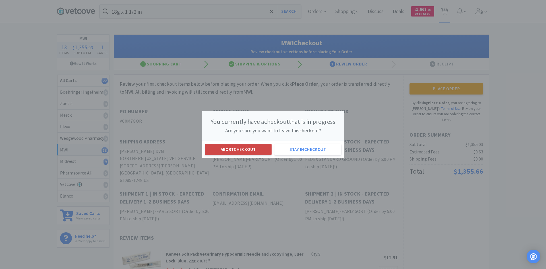
select select "1"
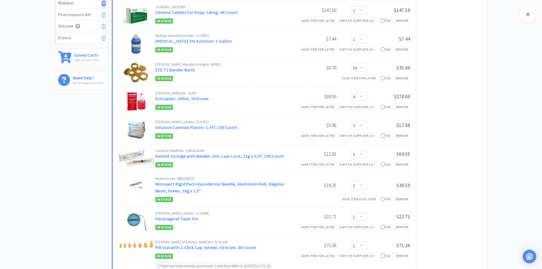
scroll to position [171, 0]
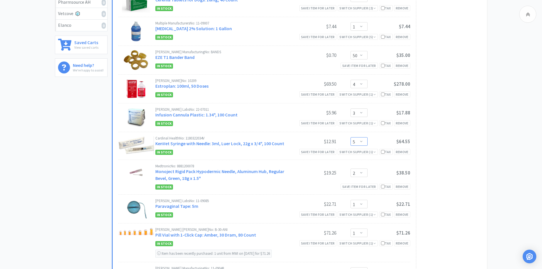
click at [363, 142] on select "Enter Quantity 1 2 3 4 5 6 7 8 9 10 11 12 13 14 15 16 17 18 19 20 Enter Quantity" at bounding box center [358, 141] width 17 height 9
click at [399, 153] on div "Remove" at bounding box center [402, 152] width 16 height 6
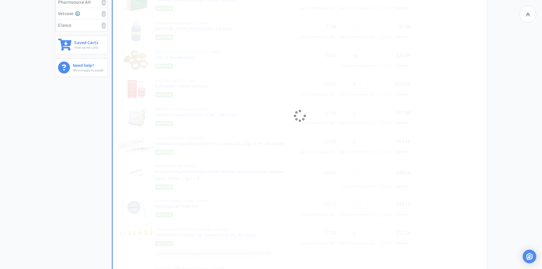
select select "2"
select select "1"
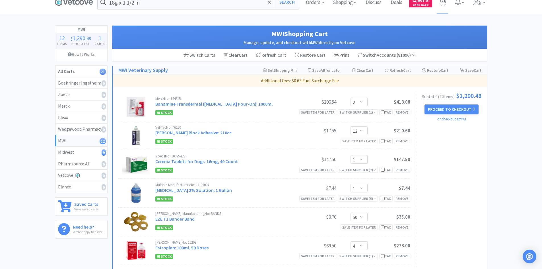
scroll to position [0, 0]
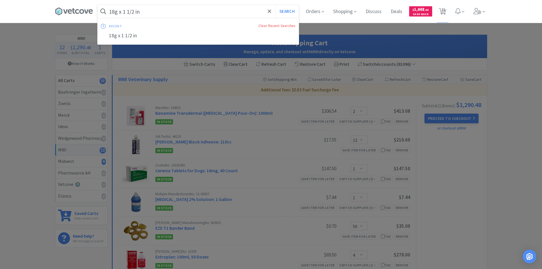
click at [194, 12] on input "18g x 1 1/2 in" at bounding box center [198, 11] width 201 height 13
click at [157, 33] on div "3cc syringe needle combo" at bounding box center [198, 35] width 201 height 11
type input "3cc syringe needle combo"
select select "2"
select select "12"
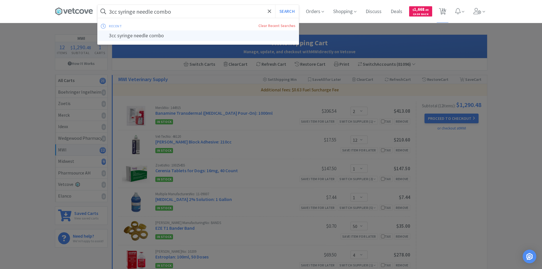
select select "1"
select select "50"
select select "4"
select select "3"
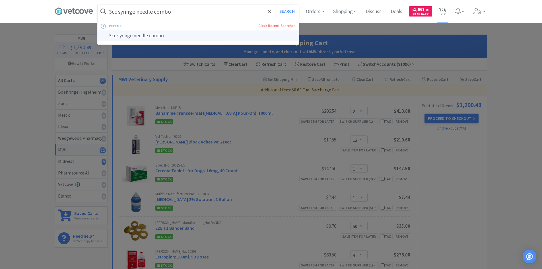
select select "2"
select select "1"
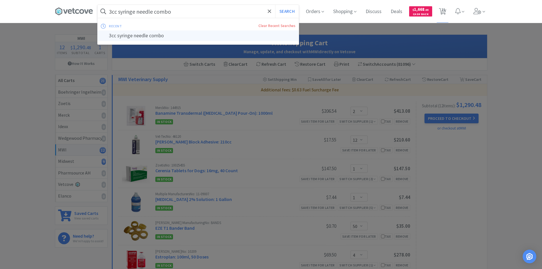
select select "1"
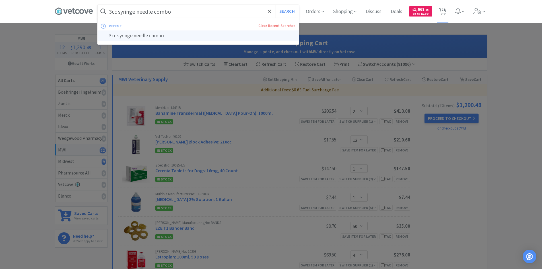
select select "5"
select select "1"
select select "5"
select select "1"
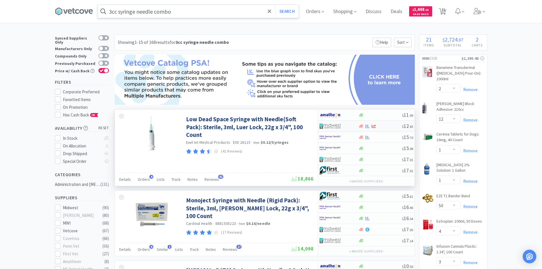
click at [344, 128] on div at bounding box center [334, 126] width 31 height 10
select select "1"
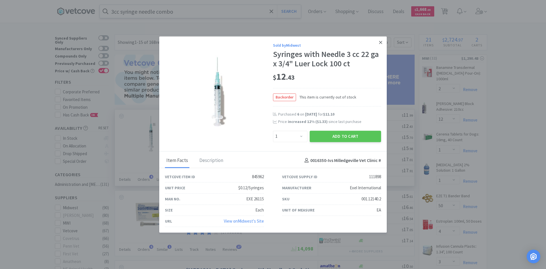
click at [382, 41] on icon at bounding box center [380, 42] width 3 height 5
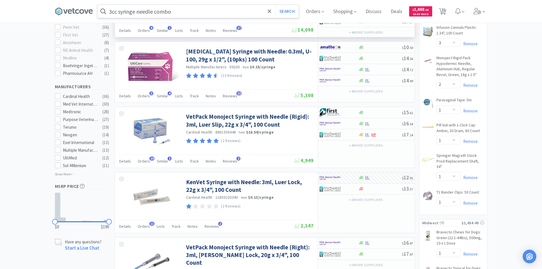
scroll to position [228, 0]
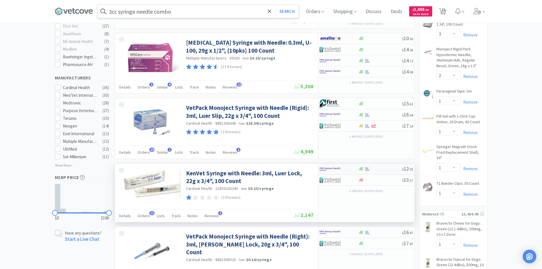
click at [349, 170] on div at bounding box center [334, 169] width 31 height 10
select select "1"
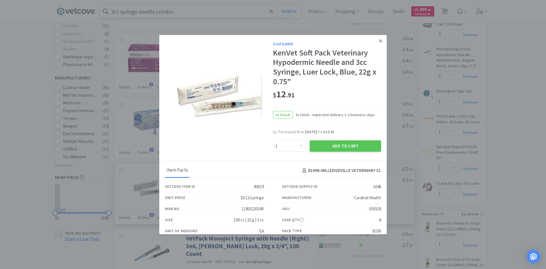
click at [379, 42] on icon at bounding box center [380, 40] width 3 height 3
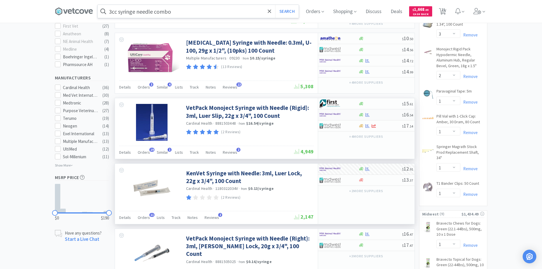
click at [346, 116] on div at bounding box center [334, 115] width 31 height 10
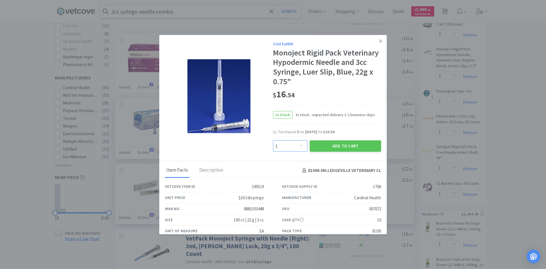
click at [273, 148] on select "Enter Quantity 1 2 3 4 5 6 7 8 9 10 11 12 13 14 15 16 17 18 19 20 Enter Quantity" at bounding box center [290, 145] width 34 height 11
select select "5"
click at [273, 140] on select "Enter Quantity 1 2 3 4 5 6 7 8 9 10 11 12 13 14 15 16 17 18 19 20 Enter Quantity" at bounding box center [290, 145] width 34 height 11
click at [340, 146] on button "Add to Cart" at bounding box center [345, 145] width 71 height 11
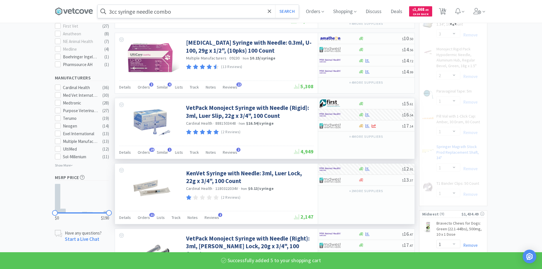
select select "5"
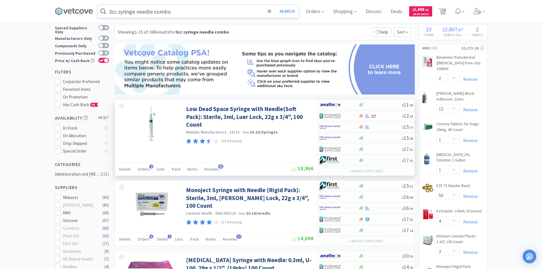
scroll to position [0, 0]
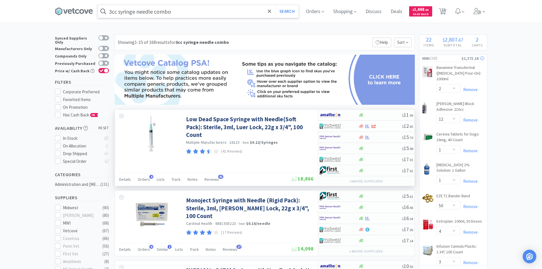
click at [443, 59] on span "( 13 )" at bounding box center [446, 58] width 32 height 6
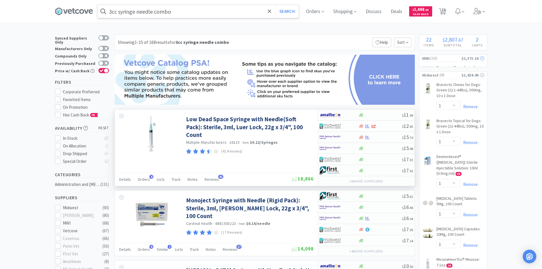
click at [443, 59] on span "( 13 )" at bounding box center [446, 58] width 32 height 6
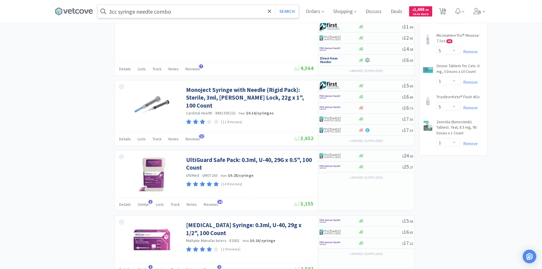
scroll to position [626, 0]
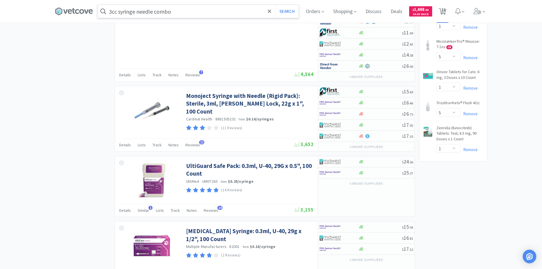
click at [445, 12] on span "22" at bounding box center [443, 9] width 4 height 23
select select "2"
select select "12"
select select "1"
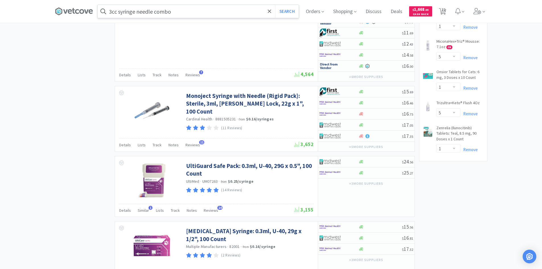
select select "50"
select select "4"
select select "3"
select select "2"
select select "1"
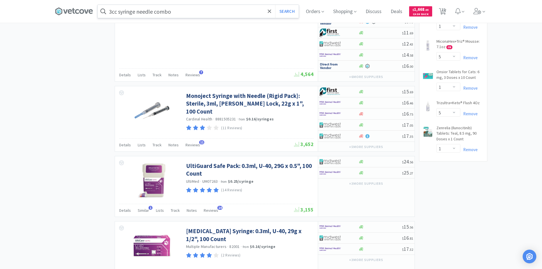
select select "1"
select select "5"
select select "1"
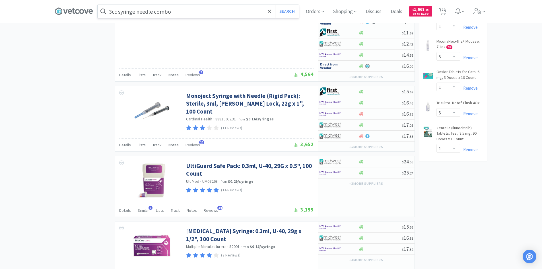
select select "1"
select select "5"
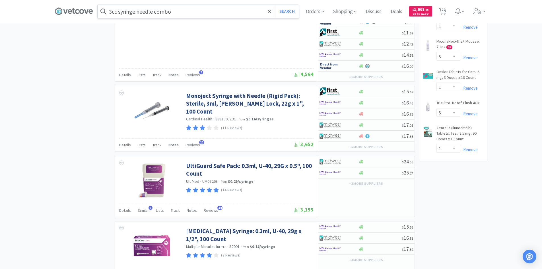
select select "1"
select select "5"
select select "1"
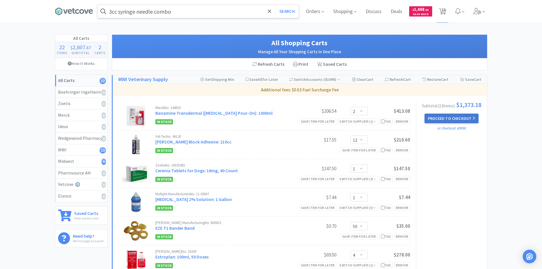
click at [437, 121] on button "Proceed to Checkout" at bounding box center [451, 119] width 54 height 10
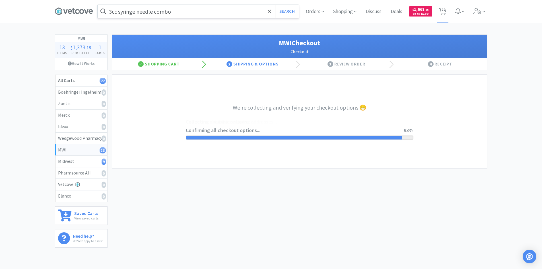
select select "STD_"
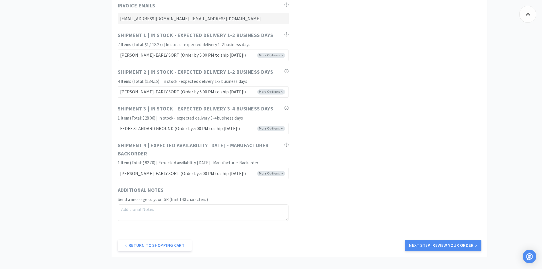
scroll to position [2873, 0]
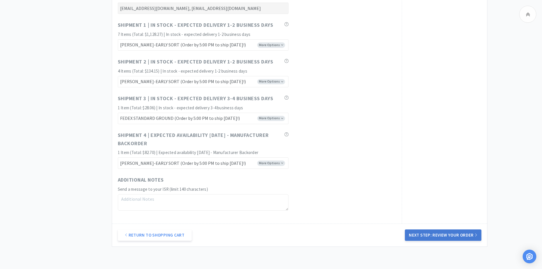
click at [449, 234] on button "Next Step: Review Your Order" at bounding box center [443, 234] width 76 height 11
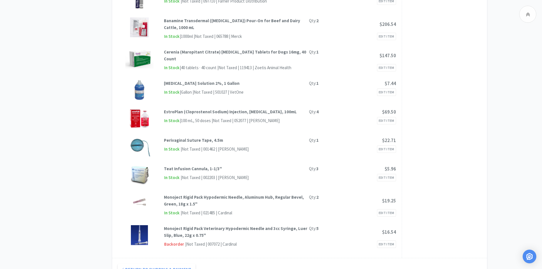
scroll to position [398, 0]
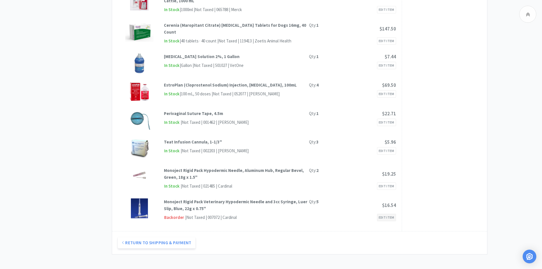
click at [387, 214] on link "Edit Item" at bounding box center [386, 217] width 19 height 7
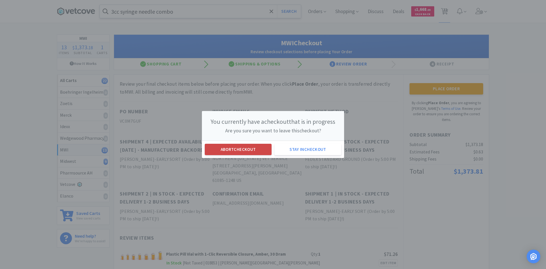
click at [222, 150] on button "Abort checkout" at bounding box center [238, 149] width 67 height 11
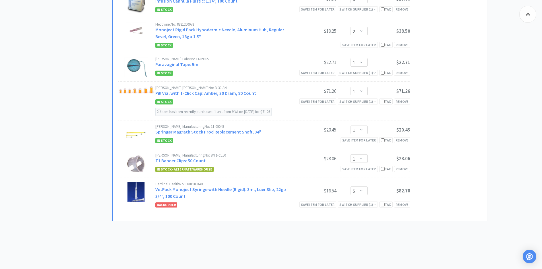
scroll to position [295, 0]
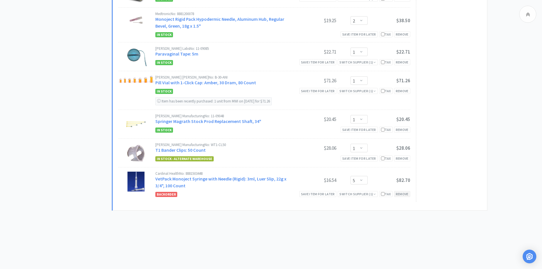
click at [402, 194] on div "Remove" at bounding box center [402, 194] width 16 height 6
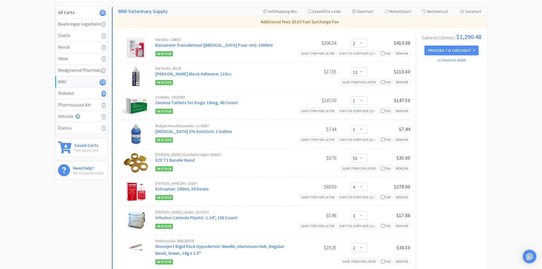
scroll to position [0, 0]
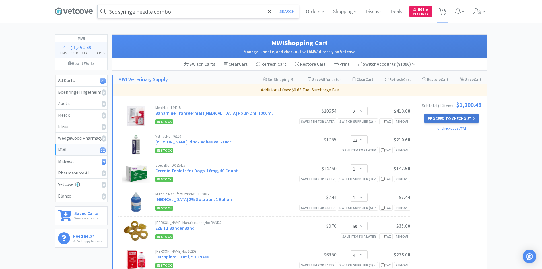
click at [449, 119] on button "Proceed to Checkout" at bounding box center [451, 119] width 54 height 10
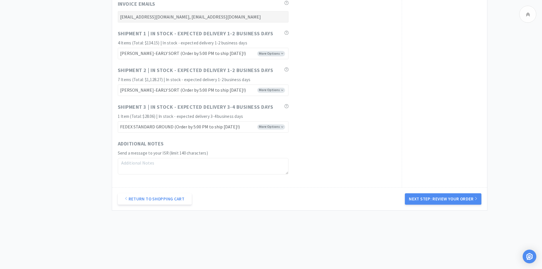
click at [445, 197] on button "Next Step: Review Your Order" at bounding box center [443, 198] width 76 height 11
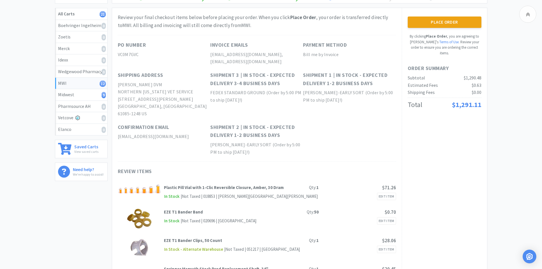
scroll to position [57, 0]
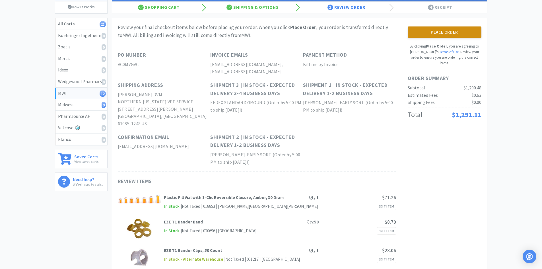
click at [434, 32] on button "Place Order" at bounding box center [445, 31] width 74 height 11
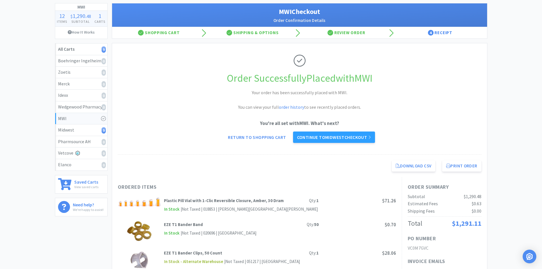
scroll to position [57, 0]
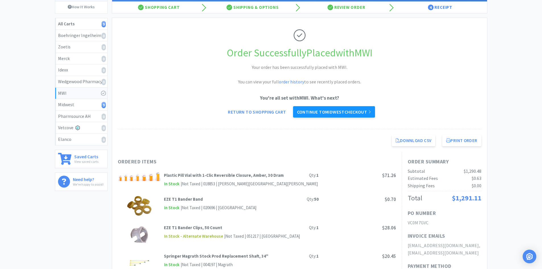
click at [333, 113] on link "Continue to Midwest checkout" at bounding box center [334, 111] width 82 height 11
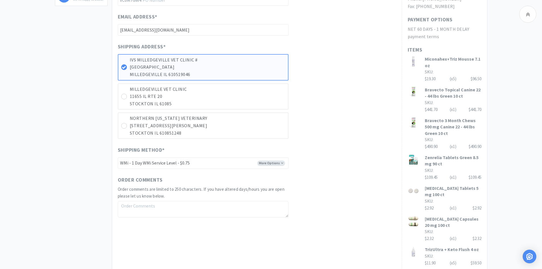
scroll to position [188, 0]
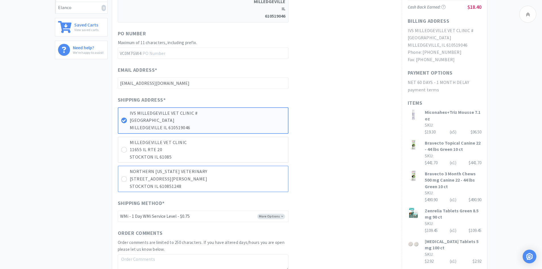
click at [197, 174] on p "NORTHERN [US_STATE] VETERINARY" at bounding box center [207, 171] width 155 height 7
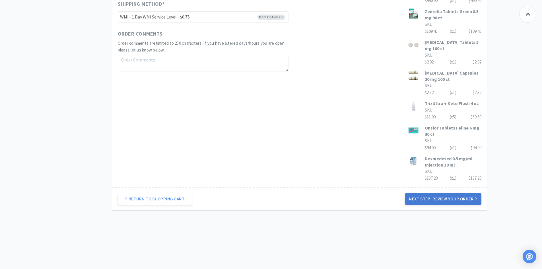
click at [440, 195] on button "Next Step: Review Your Order" at bounding box center [443, 198] width 76 height 11
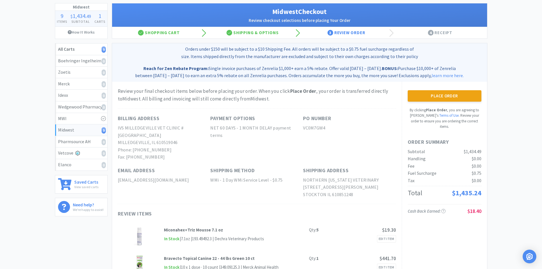
scroll to position [0, 0]
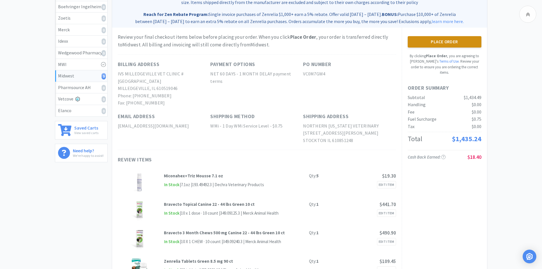
click at [455, 44] on button "Place Order" at bounding box center [445, 41] width 74 height 11
